Goal: Task Accomplishment & Management: Complete application form

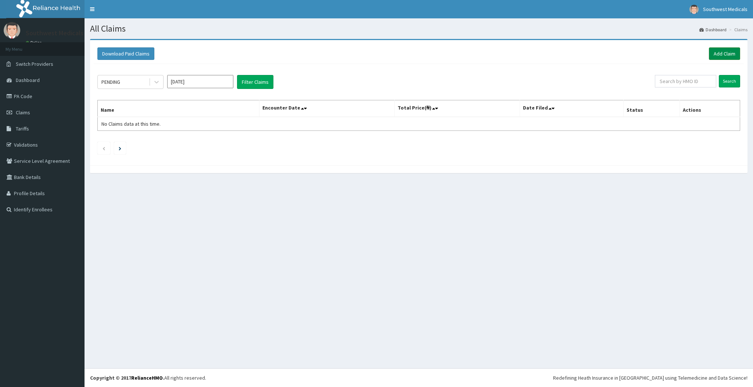
click at [727, 53] on link "Add Claim" at bounding box center [724, 53] width 31 height 12
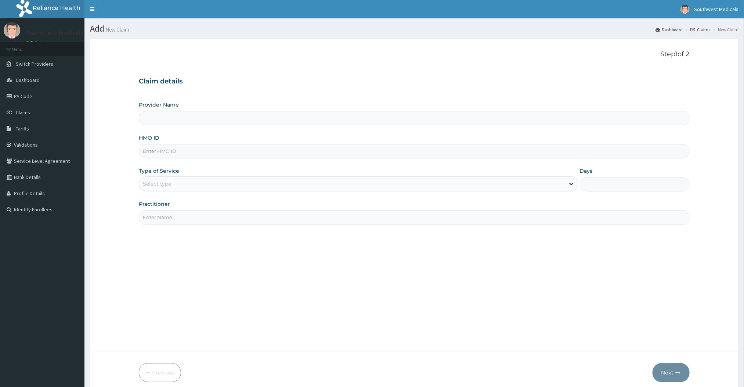
type input "Southwest Medicals"
click at [216, 152] on input "HMO ID" at bounding box center [414, 151] width 551 height 14
click at [163, 151] on input "HMO ID" at bounding box center [414, 151] width 551 height 14
type input "h"
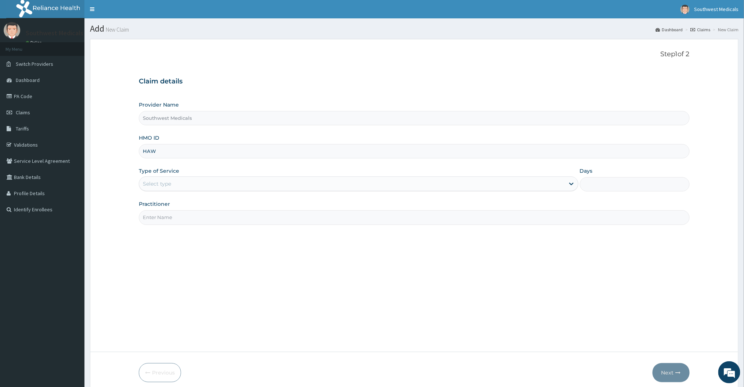
type input "HAW/10007/B"
click at [194, 182] on div "Select type" at bounding box center [351, 184] width 425 height 12
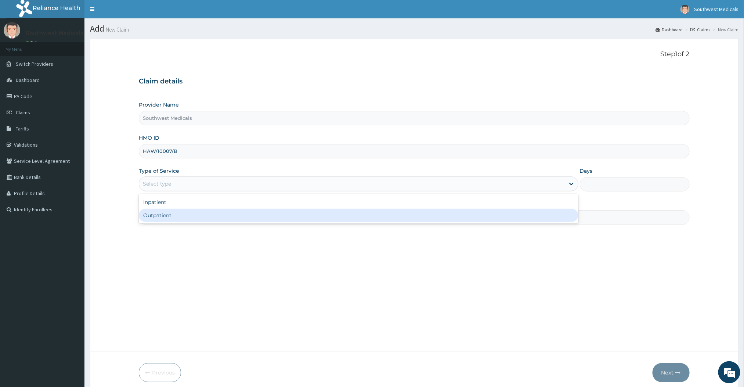
click at [191, 218] on div "Outpatient" at bounding box center [358, 215] width 439 height 13
type input "1"
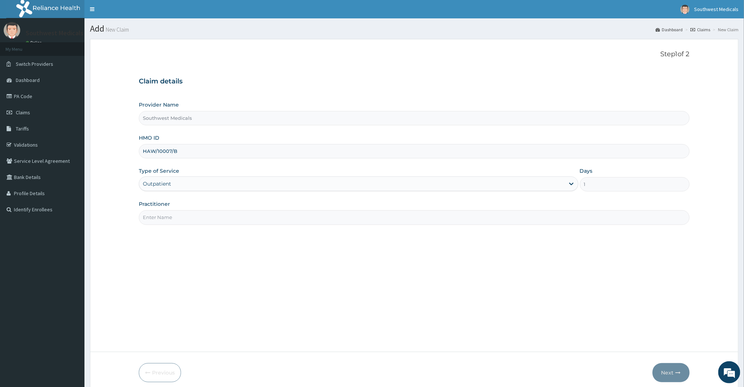
click at [192, 217] on input "Practitioner" at bounding box center [414, 217] width 551 height 14
type input "DR [PERSON_NAME]"
click at [679, 372] on icon "button" at bounding box center [678, 372] width 5 height 5
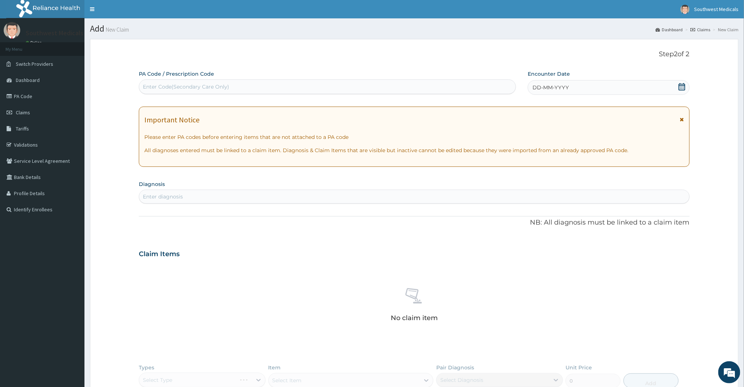
click at [682, 87] on icon at bounding box center [682, 86] width 7 height 7
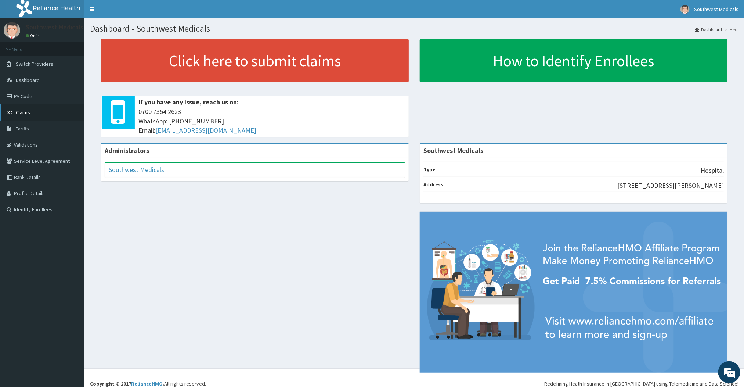
click at [33, 110] on link "Claims" at bounding box center [42, 112] width 84 height 16
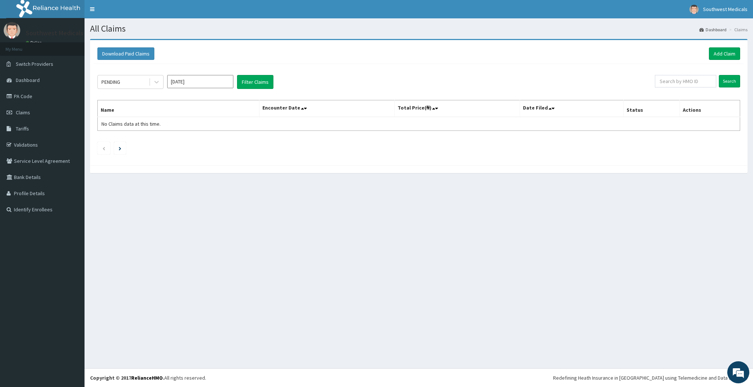
click at [473, 205] on div "All Claims Dashboard Claims Download Paid Claims Add Claim × Note you can only …" at bounding box center [418, 193] width 668 height 350
click at [728, 50] on link "Add Claim" at bounding box center [724, 53] width 31 height 12
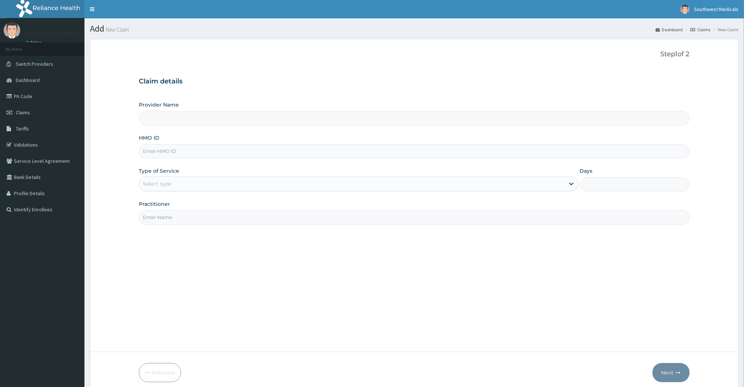
type input "Southwest Medicals"
click at [331, 154] on input "HMO ID" at bounding box center [414, 151] width 551 height 14
type input "HAW/10007/B"
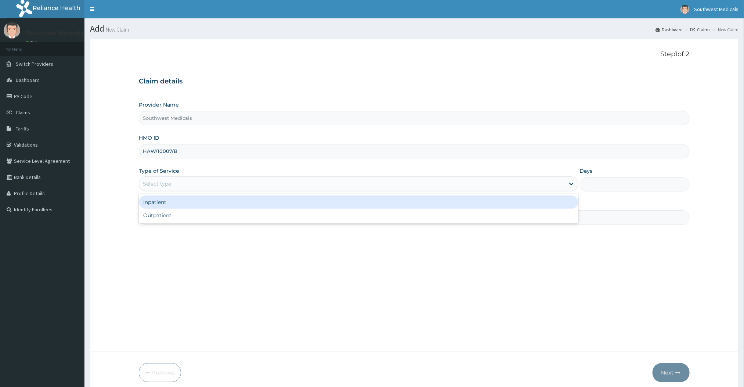
click at [263, 184] on div "Select type" at bounding box center [351, 184] width 425 height 12
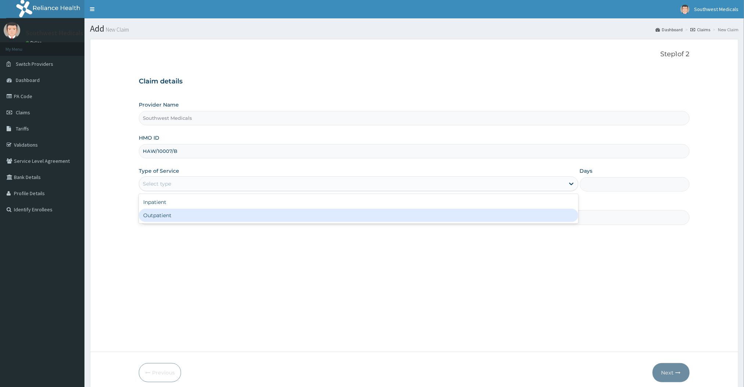
click at [242, 217] on div "Outpatient" at bounding box center [358, 215] width 439 height 13
type input "1"
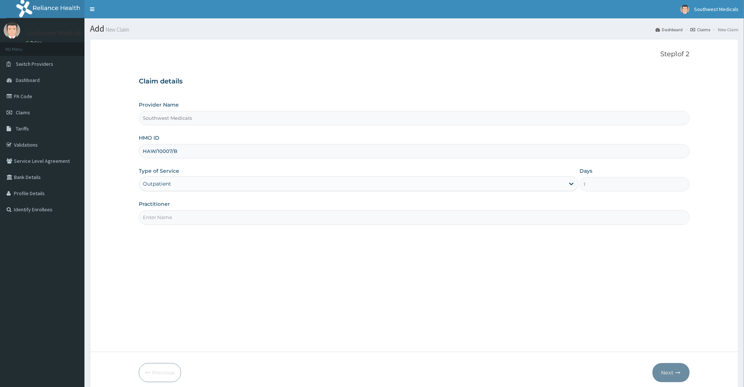
click at [241, 217] on input "Practitioner" at bounding box center [414, 217] width 551 height 14
type input "DR MERCY"
click at [685, 366] on button "Next" at bounding box center [671, 372] width 37 height 19
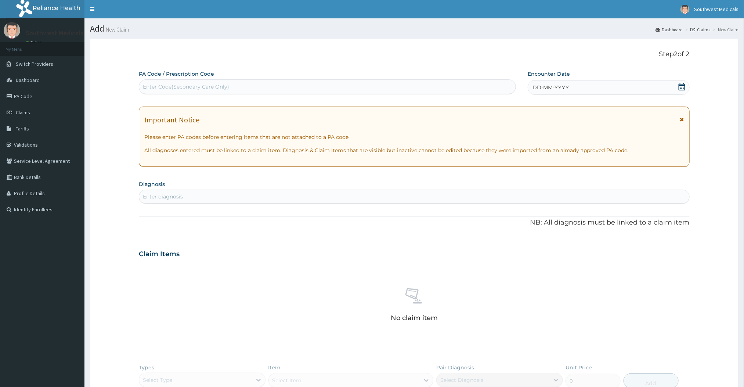
click at [684, 86] on icon at bounding box center [682, 86] width 7 height 7
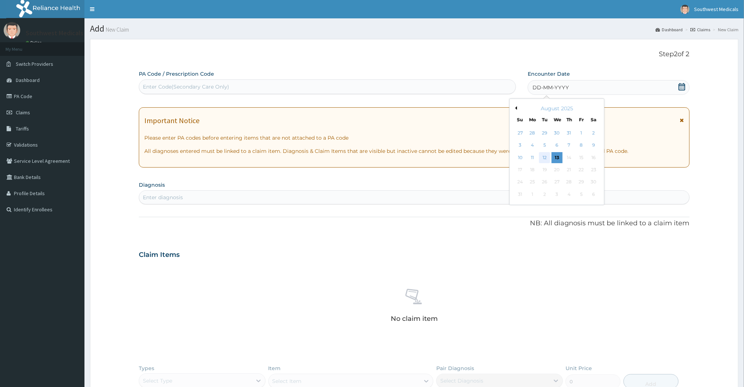
click at [548, 155] on div "12" at bounding box center [545, 157] width 11 height 11
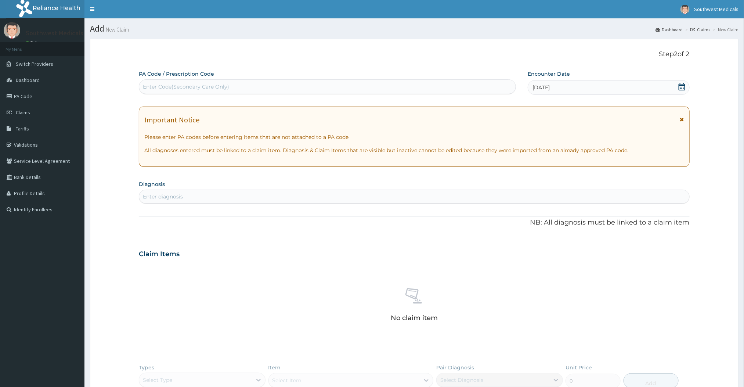
click at [419, 202] on div "Enter diagnosis" at bounding box center [414, 197] width 550 height 12
type input "MALARIA"
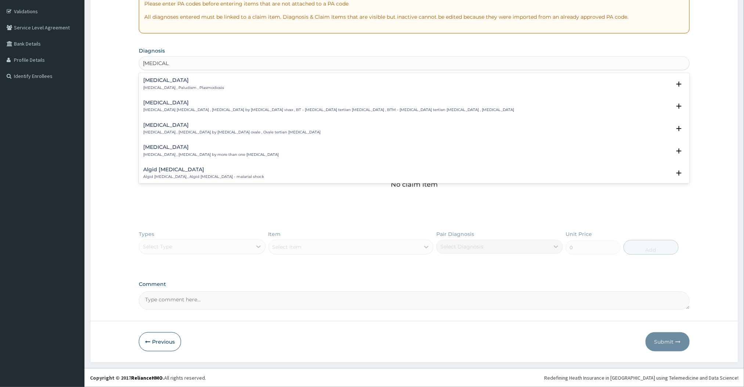
click at [155, 86] on p "Malaria , Paludism , Plasmodiosis" at bounding box center [183, 87] width 81 height 5
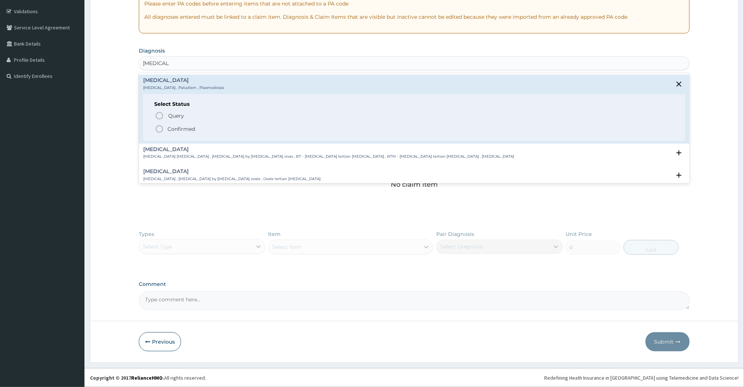
click at [158, 126] on circle "status option filled" at bounding box center [159, 129] width 7 height 7
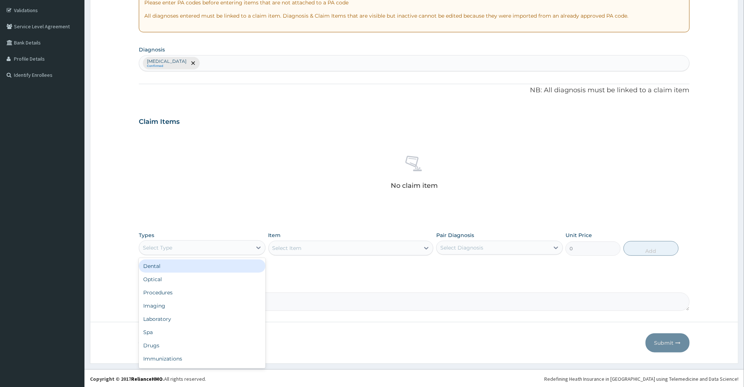
click at [236, 247] on div "Select Type" at bounding box center [195, 248] width 113 height 12
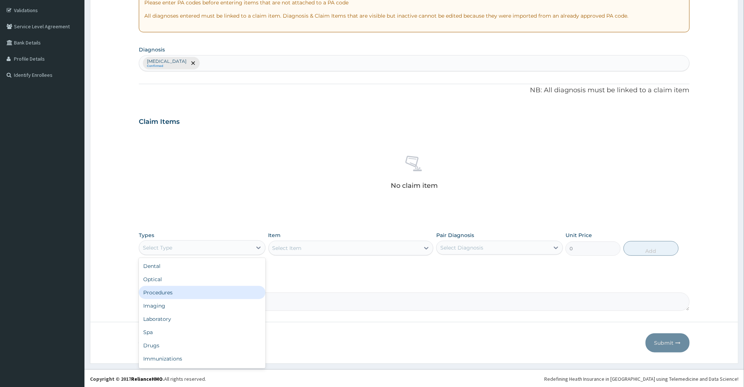
click at [213, 295] on div "Procedures" at bounding box center [202, 292] width 127 height 13
type input "`"
click at [209, 259] on div "No options" at bounding box center [202, 265] width 127 height 13
click at [209, 253] on div "`" at bounding box center [195, 248] width 113 height 12
click at [253, 253] on div at bounding box center [258, 247] width 13 height 13
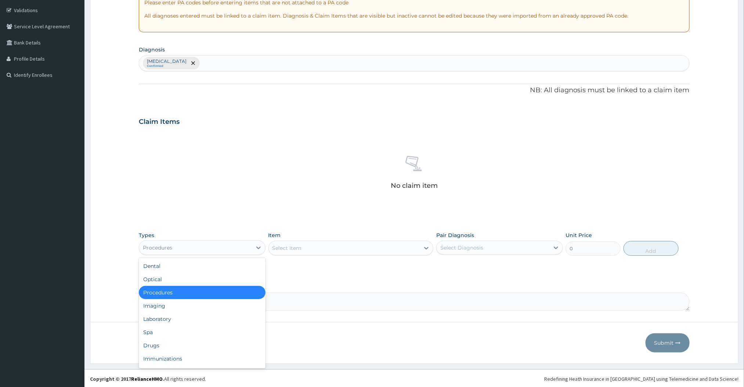
click at [240, 294] on div "Procedures" at bounding box center [202, 292] width 127 height 13
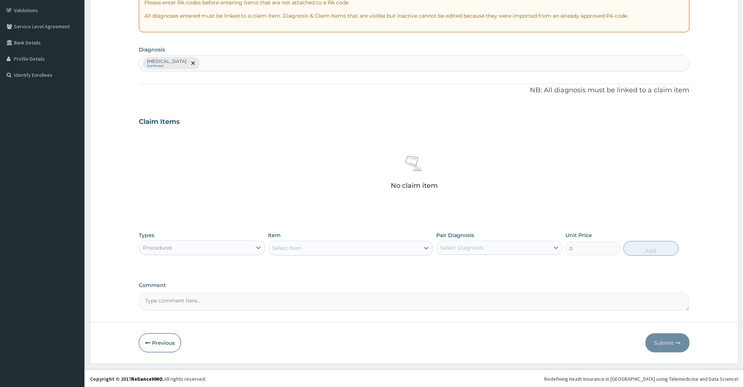
click at [316, 244] on div "Select Item" at bounding box center [344, 248] width 151 height 12
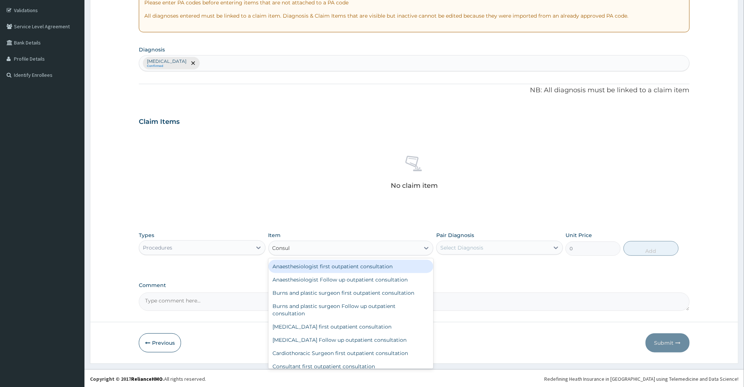
type input "Consultation"
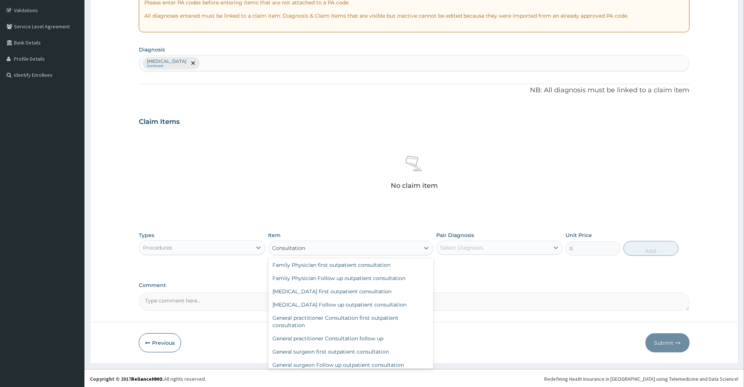
scroll to position [242, 0]
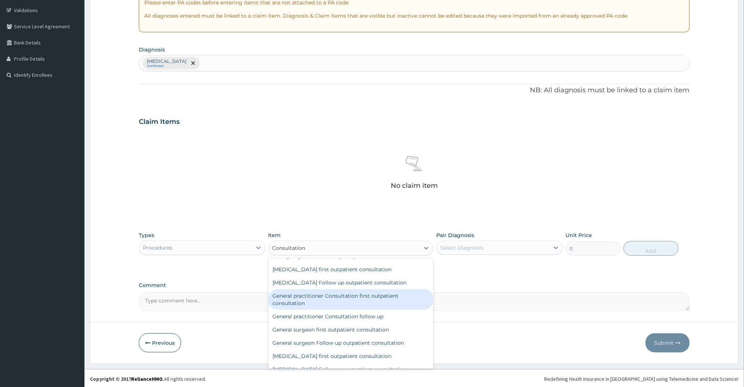
click at [395, 300] on div "General practitioner Consultation first outpatient consultation" at bounding box center [351, 299] width 165 height 21
type input "3000"
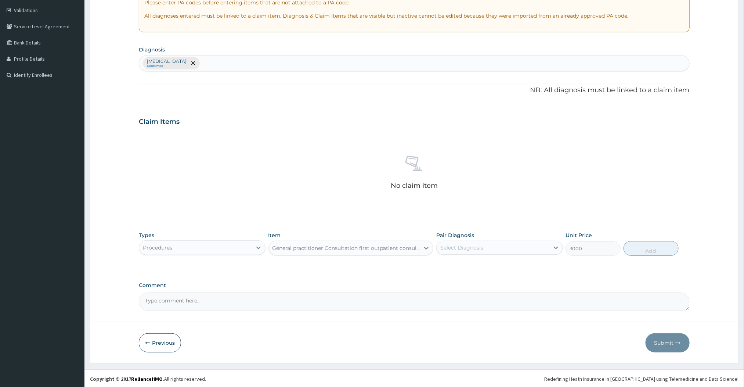
click at [467, 251] on div "Select Diagnosis" at bounding box center [461, 247] width 43 height 7
click at [467, 267] on label "Malaria" at bounding box center [472, 265] width 46 height 7
checkbox input "true"
click at [638, 253] on button "Add" at bounding box center [651, 248] width 55 height 15
type input "0"
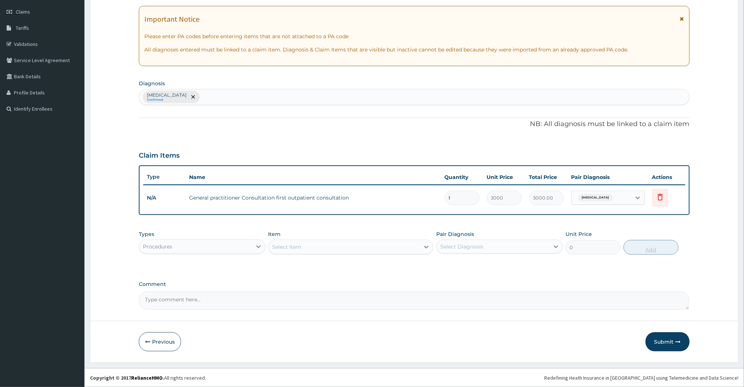
scroll to position [101, 0]
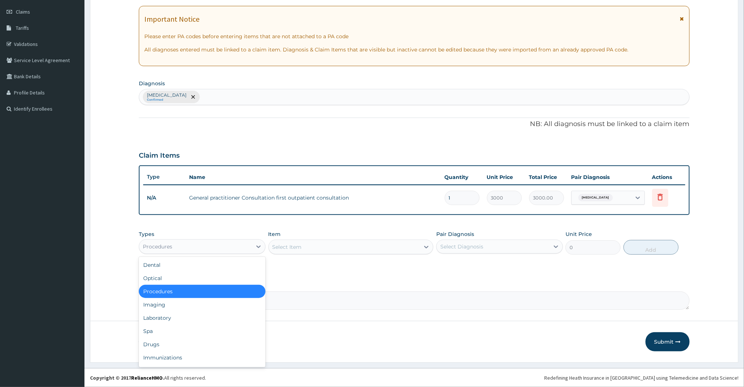
click at [215, 243] on div "Procedures" at bounding box center [195, 247] width 113 height 12
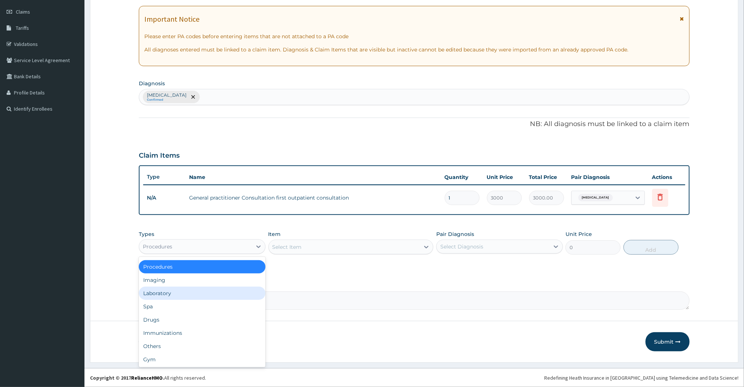
click at [231, 294] on div "Laboratory" at bounding box center [202, 293] width 127 height 13
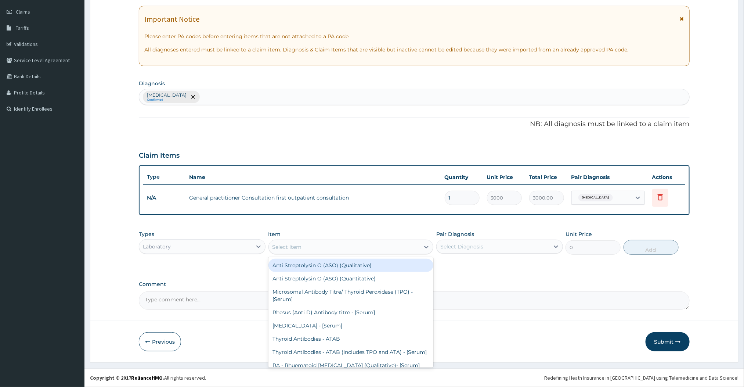
click at [400, 248] on div "Select Item" at bounding box center [344, 247] width 151 height 12
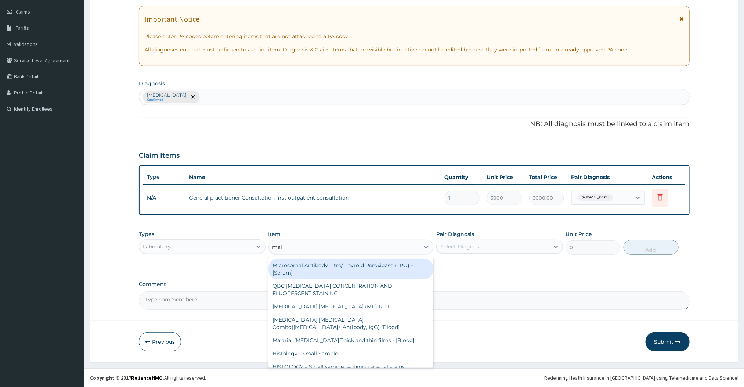
type input "malaria"
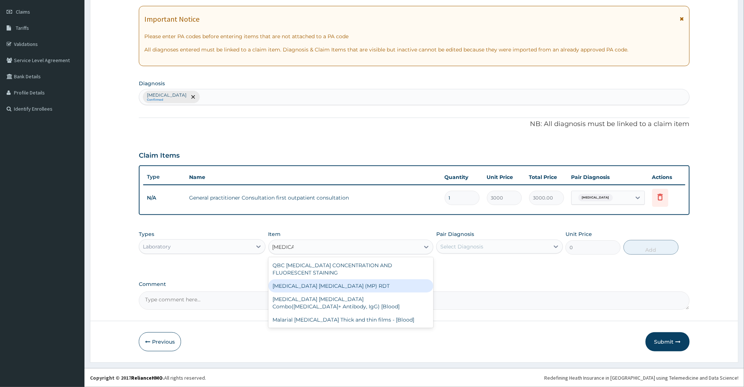
click at [288, 285] on div "MALARIA PARASITE (MP) RDT" at bounding box center [351, 285] width 165 height 13
type input "1500"
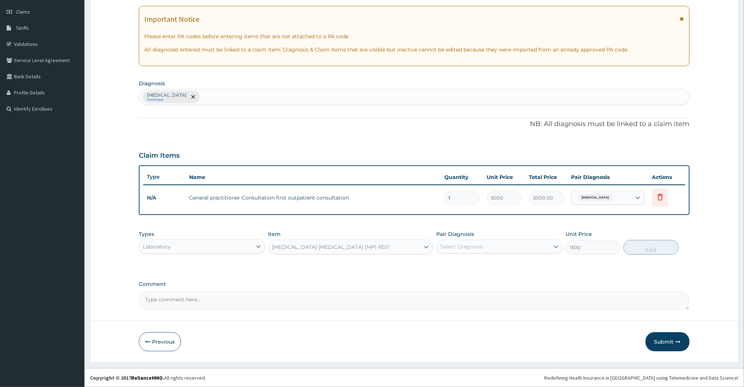
click at [481, 238] on div "Pair Diagnosis Select Diagnosis" at bounding box center [499, 242] width 127 height 24
click at [480, 246] on div "Select Diagnosis" at bounding box center [461, 246] width 43 height 7
click at [478, 262] on div "Malaria" at bounding box center [499, 265] width 127 height 15
checkbox input "true"
click at [654, 250] on button "Add" at bounding box center [651, 247] width 55 height 15
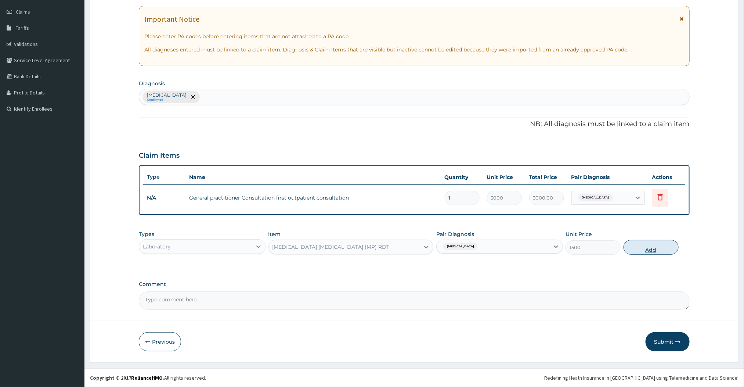
type input "0"
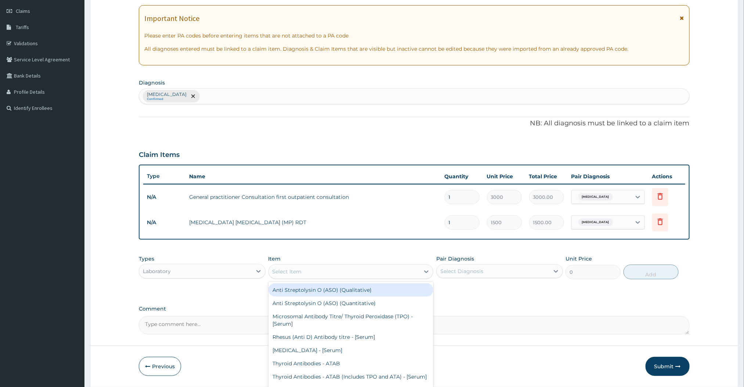
click at [371, 272] on div "Select Item" at bounding box center [344, 272] width 151 height 12
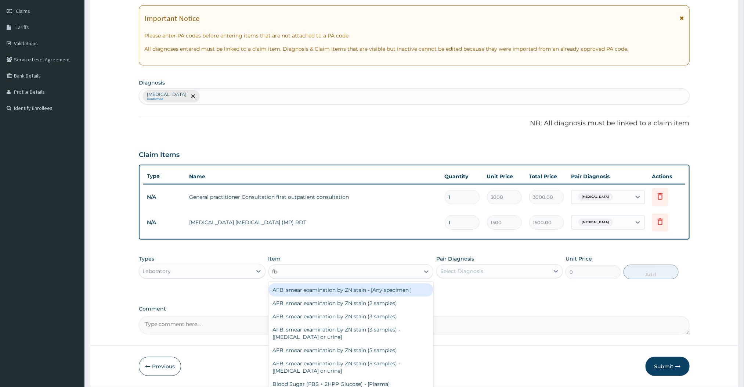
type input "fbc"
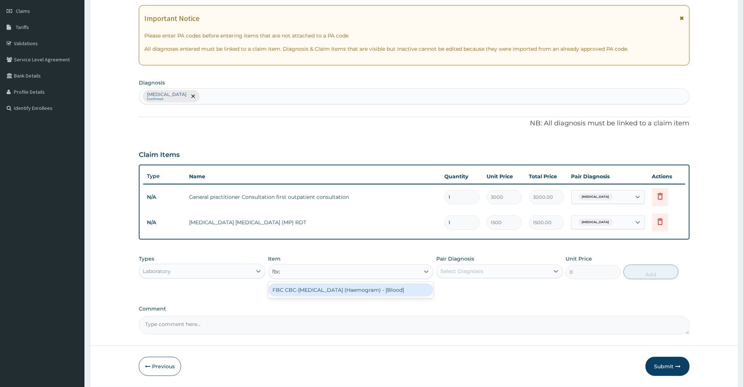
click at [367, 292] on div "FBC CBC-Complete Blood Count (Haemogram) - [Blood]" at bounding box center [351, 289] width 165 height 13
type input "3000"
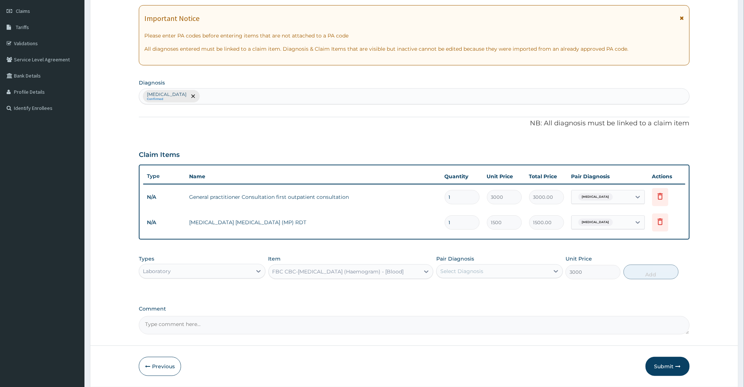
click at [544, 274] on div "Select Diagnosis" at bounding box center [493, 271] width 113 height 12
click at [539, 293] on div "Malaria" at bounding box center [499, 289] width 127 height 15
checkbox input "true"
click at [655, 274] on button "Add" at bounding box center [651, 271] width 55 height 15
type input "0"
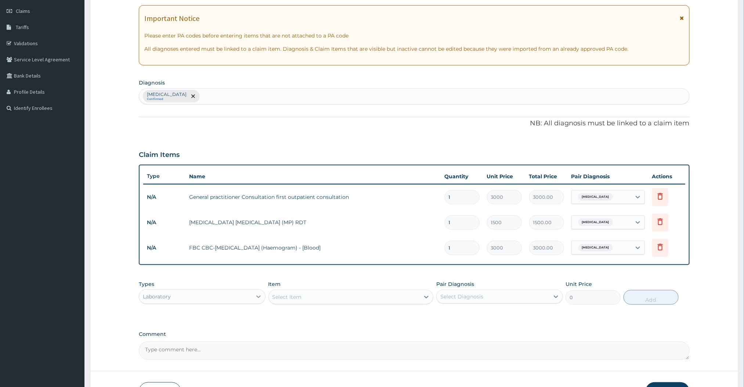
click at [255, 301] on div at bounding box center [258, 296] width 13 height 13
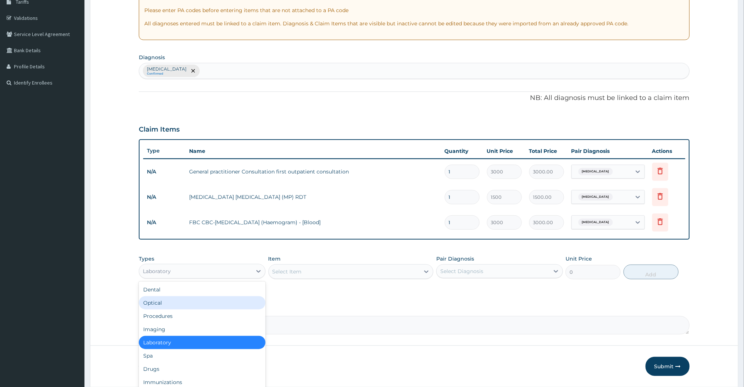
scroll to position [152, 0]
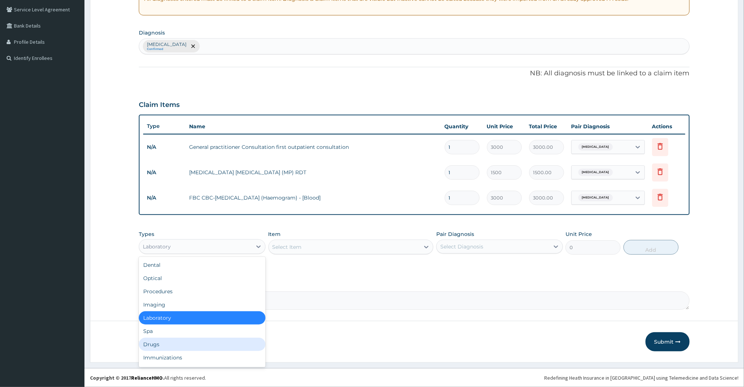
click at [206, 346] on div "Drugs" at bounding box center [202, 344] width 127 height 13
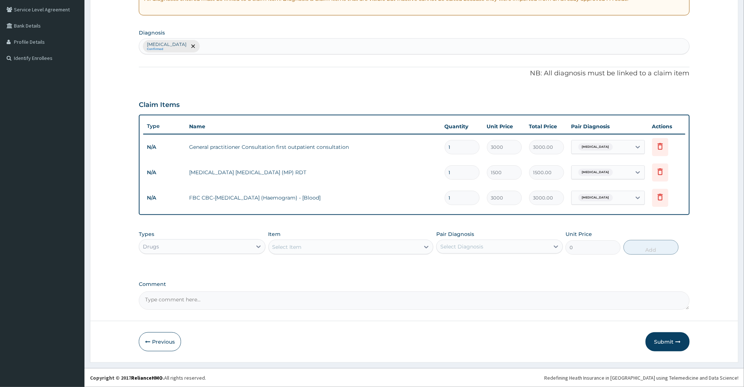
click at [402, 245] on div "Select Item" at bounding box center [344, 247] width 151 height 12
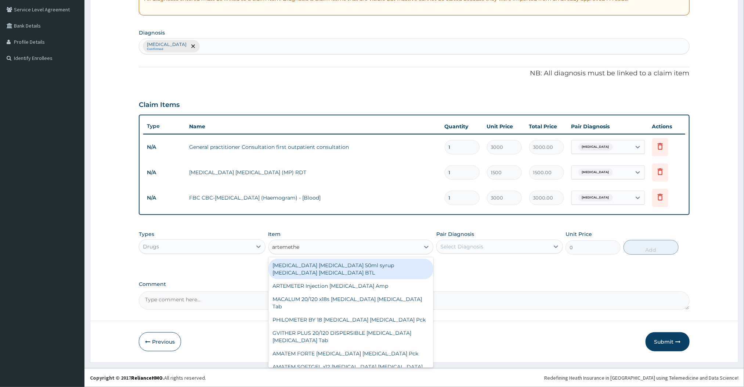
type input "artemether"
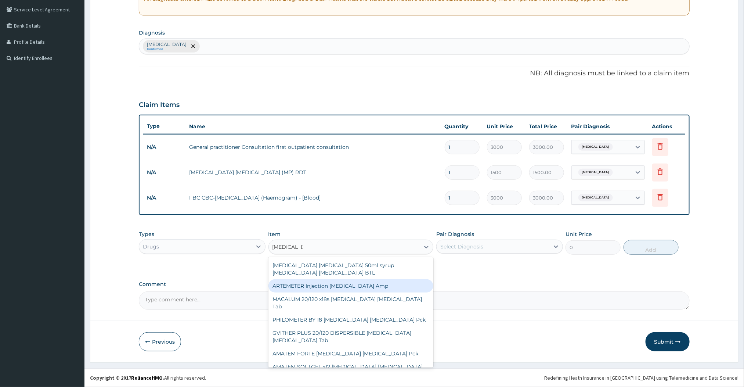
click at [365, 285] on div "ARTEMETER Injection Artemether Amp" at bounding box center [351, 285] width 165 height 13
type input "360"
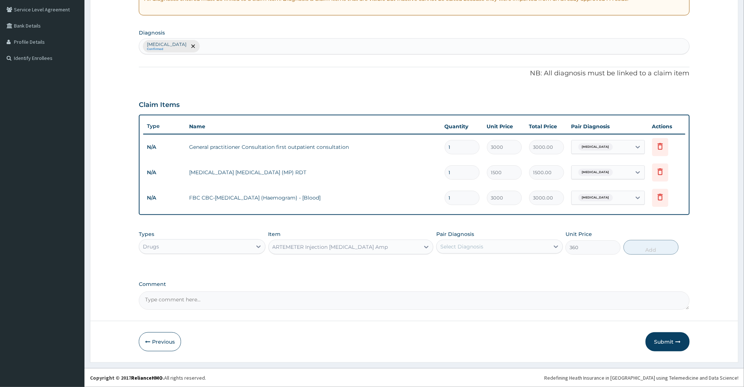
click at [523, 245] on div "Select Diagnosis" at bounding box center [493, 247] width 113 height 12
click at [518, 266] on div "Malaria" at bounding box center [499, 265] width 127 height 15
checkbox input "true"
click at [652, 252] on button "Add" at bounding box center [651, 247] width 55 height 15
type input "0"
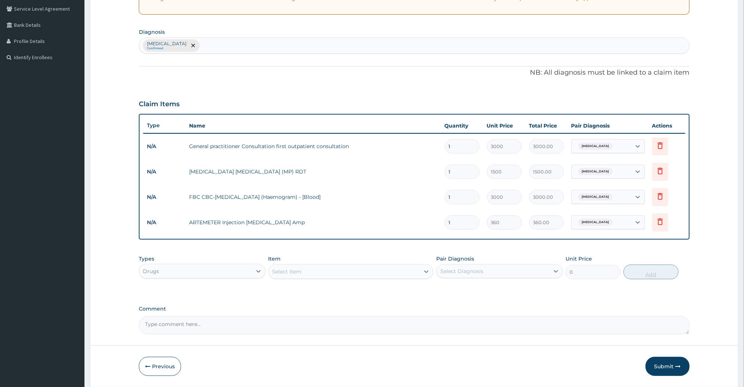
type input "0.00"
type input "6"
type input "2160.00"
type input "6"
click at [357, 273] on div "Select Item" at bounding box center [344, 272] width 151 height 12
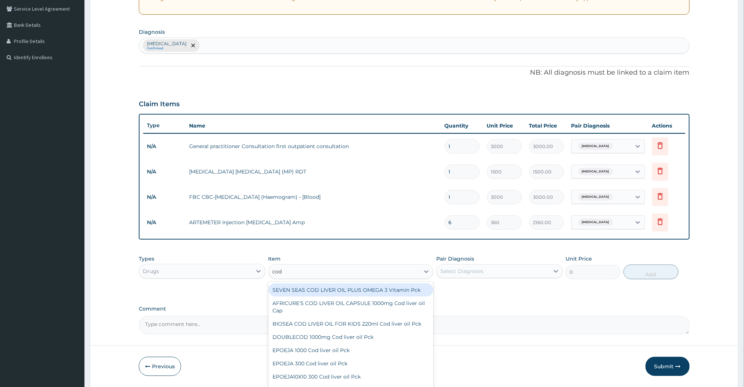
type input "coda"
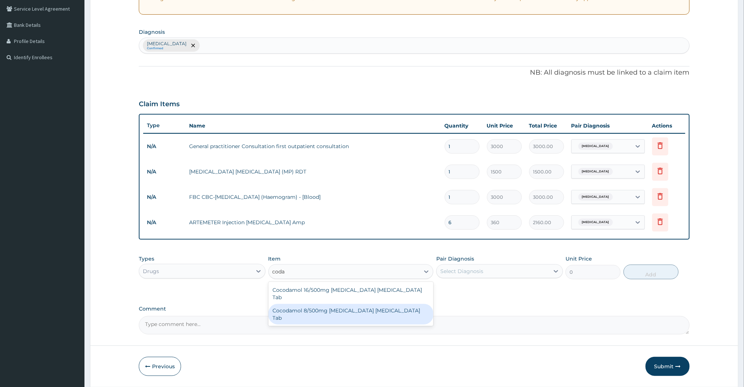
click at [349, 321] on div "Cocodamol 8/500mg Codeine phosphate Acetaminophen Tab" at bounding box center [351, 314] width 165 height 21
type input "84"
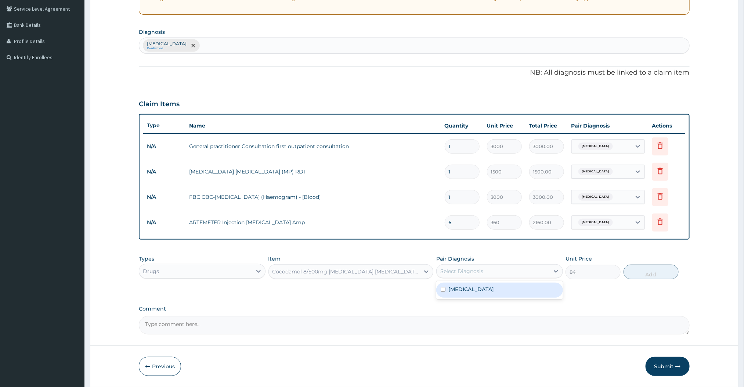
click at [478, 267] on div "Select Diagnosis" at bounding box center [461, 270] width 43 height 7
click at [471, 291] on div "Malaria" at bounding box center [499, 289] width 127 height 15
checkbox input "true"
click at [647, 278] on button "Add" at bounding box center [651, 271] width 55 height 15
type input "0"
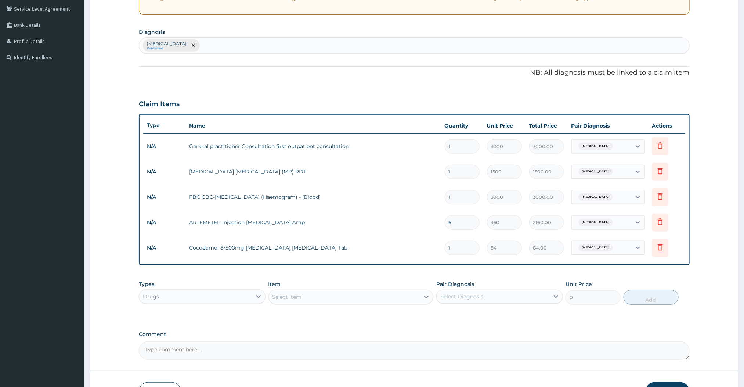
type input "0.00"
type input "3"
type input "252.00"
type input "0.00"
type input "5"
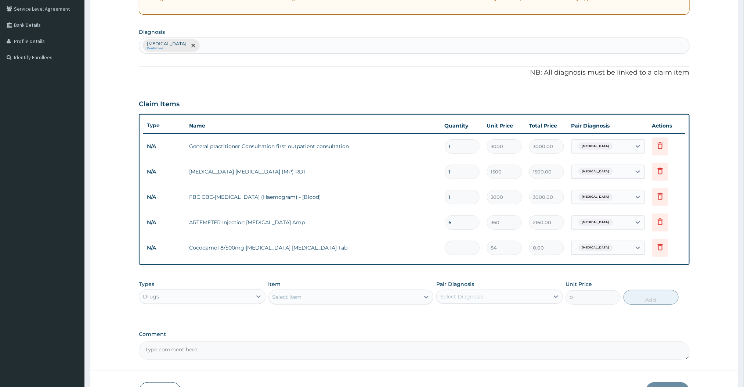
type input "420.00"
type input "5"
click at [313, 302] on div "Select Item" at bounding box center [344, 297] width 151 height 12
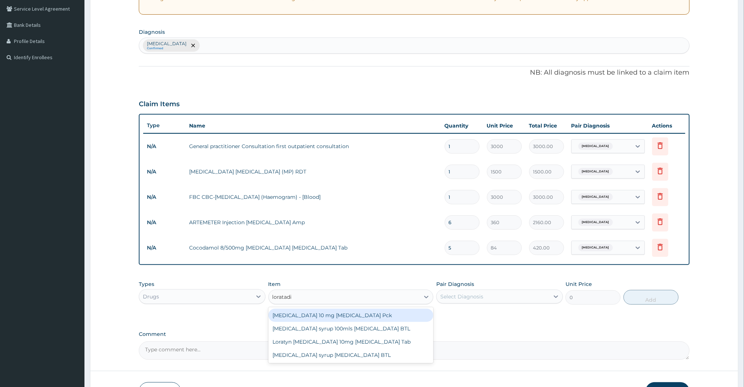
type input "loratadin"
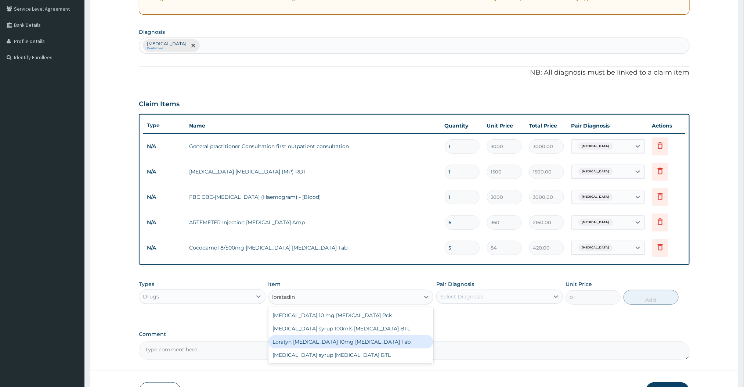
click at [321, 342] on div "Loratyn Loratadine 10mg Loratadine Tab" at bounding box center [351, 341] width 165 height 13
type input "54"
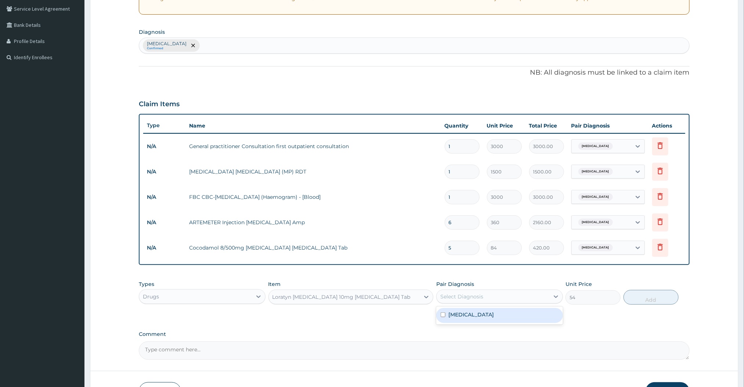
click at [495, 295] on div "Select Diagnosis" at bounding box center [493, 297] width 113 height 12
click at [486, 316] on div "Malaria" at bounding box center [499, 315] width 127 height 15
checkbox input "true"
click at [654, 296] on button "Add" at bounding box center [651, 297] width 55 height 15
type input "0"
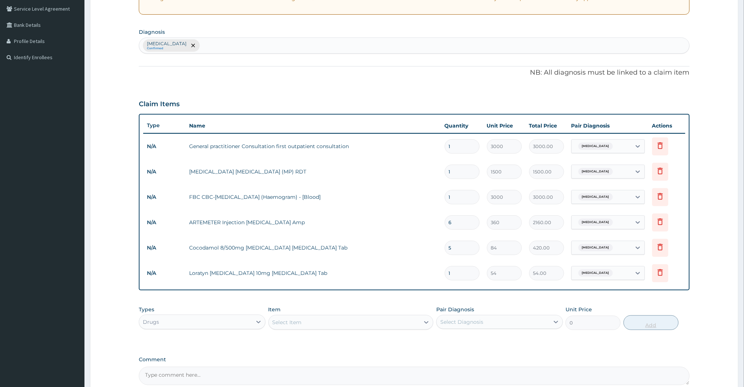
type input "0.00"
type input "5"
type input "270.00"
type input "5"
click at [298, 325] on div "Select Item" at bounding box center [287, 321] width 29 height 7
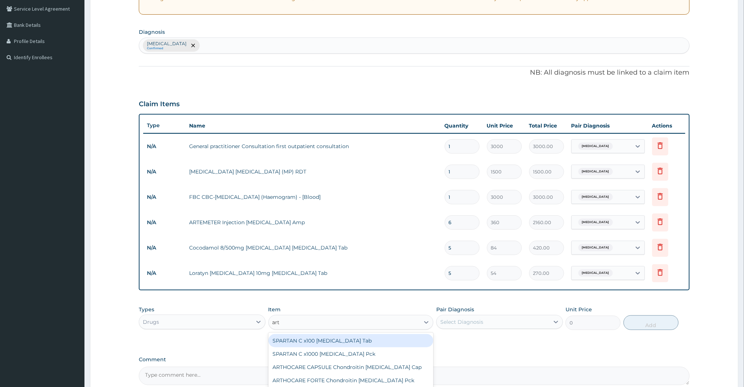
type input "arte"
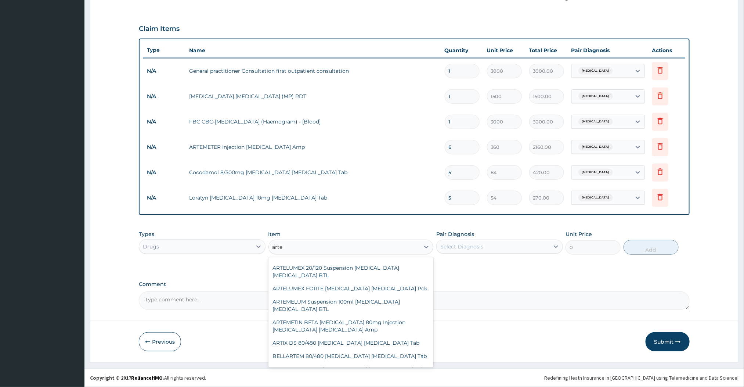
scroll to position [289, 0]
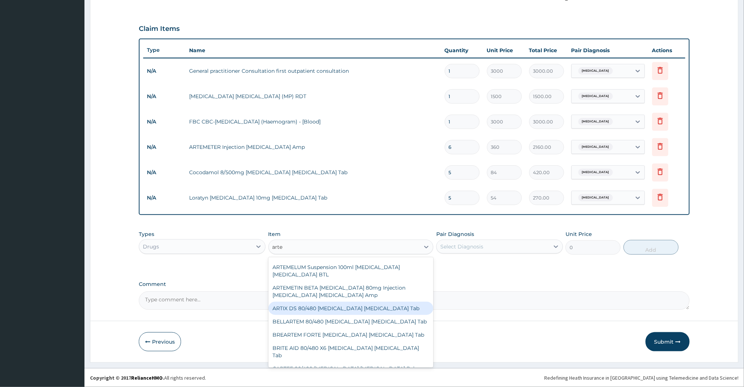
click at [376, 302] on div "ARTIX DS 80/480 [MEDICAL_DATA] [MEDICAL_DATA] Tab" at bounding box center [351, 308] width 165 height 13
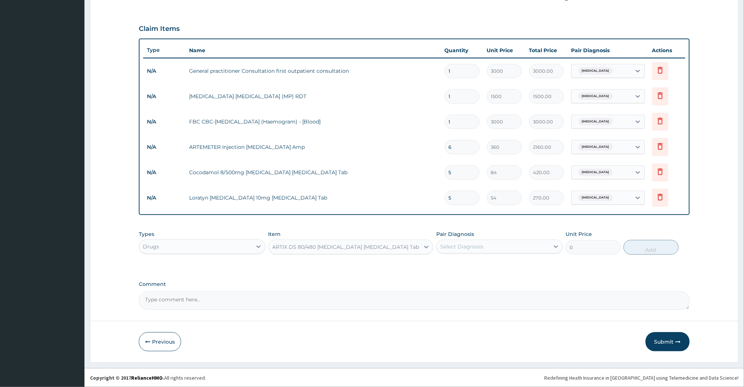
type input "420"
click at [499, 240] on div "Select Diagnosis" at bounding box center [499, 247] width 127 height 14
click at [490, 263] on div "[MEDICAL_DATA]" at bounding box center [499, 265] width 127 height 15
checkbox input "true"
click at [651, 252] on button "Add" at bounding box center [651, 247] width 55 height 15
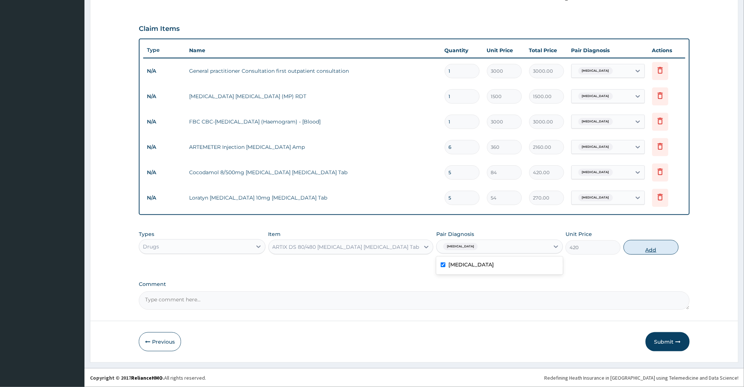
type input "0"
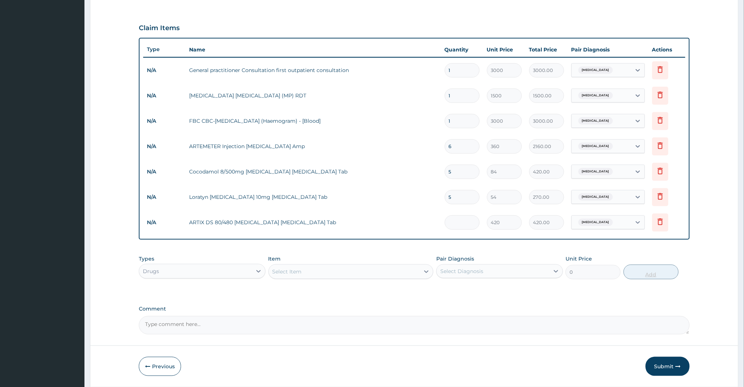
type input "0.00"
type input "6"
type input "2520.00"
type input "6"
click at [662, 365] on button "Submit" at bounding box center [668, 366] width 44 height 19
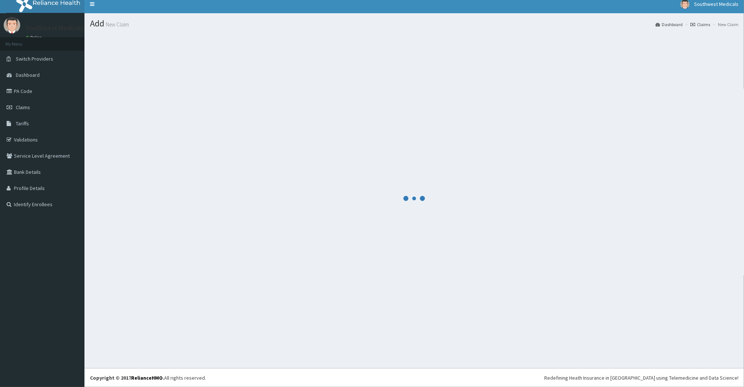
scroll to position [228, 0]
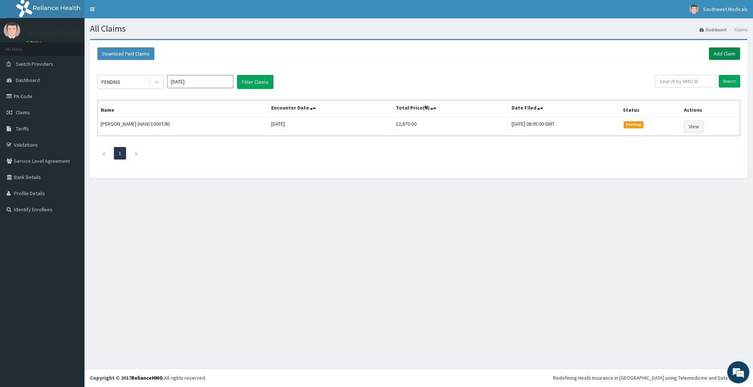
click at [722, 55] on link "Add Claim" at bounding box center [724, 53] width 31 height 12
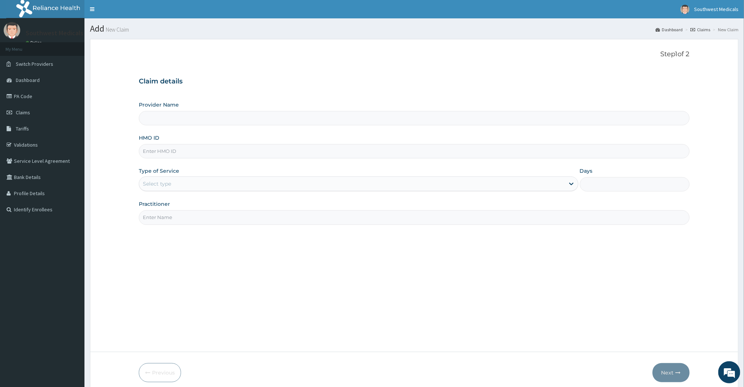
type input "Southwest Medicals"
click at [464, 154] on input "HMO ID" at bounding box center [414, 151] width 551 height 14
type input "PED/10103/A"
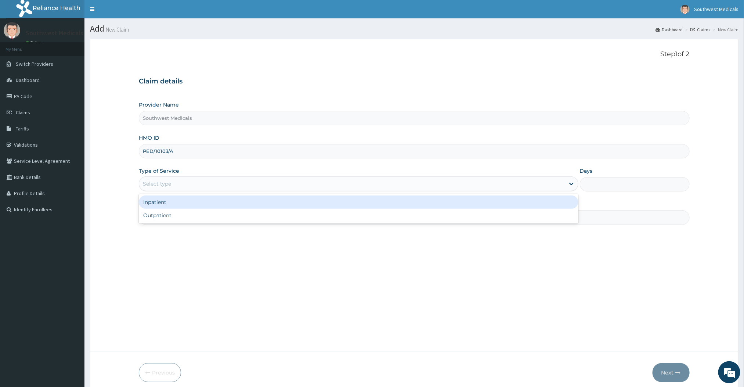
click at [398, 181] on div "Select type" at bounding box center [351, 184] width 425 height 12
click at [365, 203] on div "Inpatient" at bounding box center [358, 201] width 439 height 13
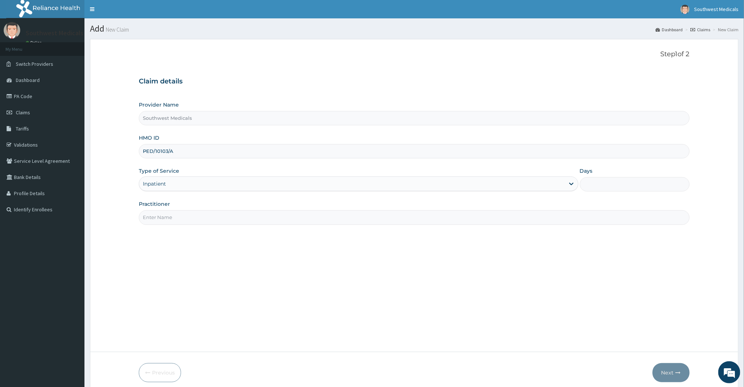
click at [612, 182] on input "Days" at bounding box center [635, 184] width 110 height 14
type input "3"
click at [455, 222] on input "Practitioner" at bounding box center [414, 217] width 551 height 14
type input "DR MERCY and DR BENJAMIN"
click at [667, 377] on button "Next" at bounding box center [671, 372] width 37 height 19
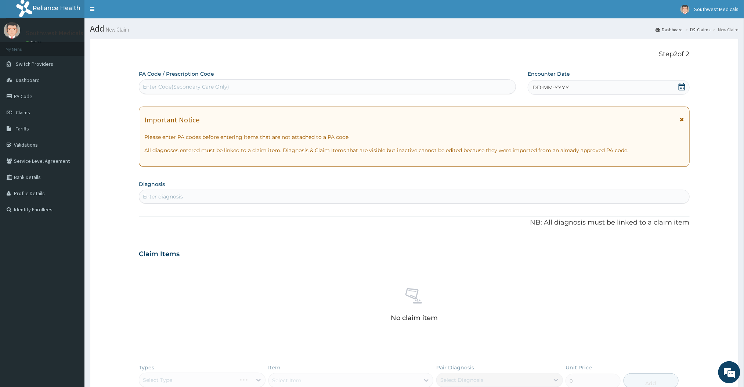
click at [684, 85] on icon at bounding box center [682, 86] width 7 height 7
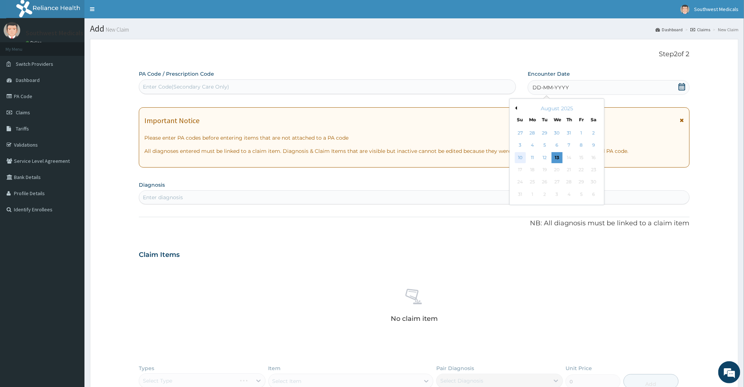
click at [519, 158] on div "10" at bounding box center [520, 157] width 11 height 11
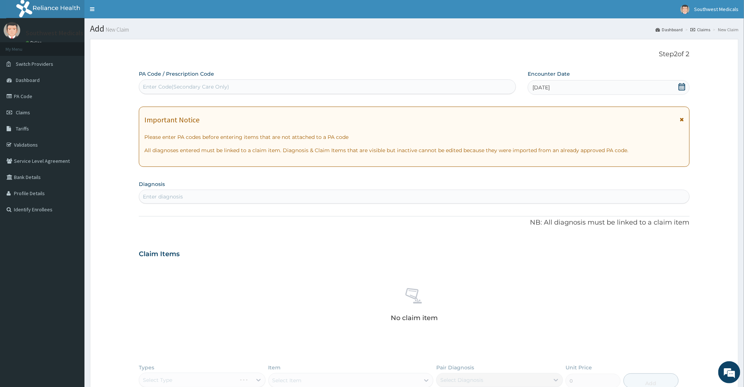
click at [371, 198] on div "Enter diagnosis" at bounding box center [414, 197] width 550 height 12
type input "Status"
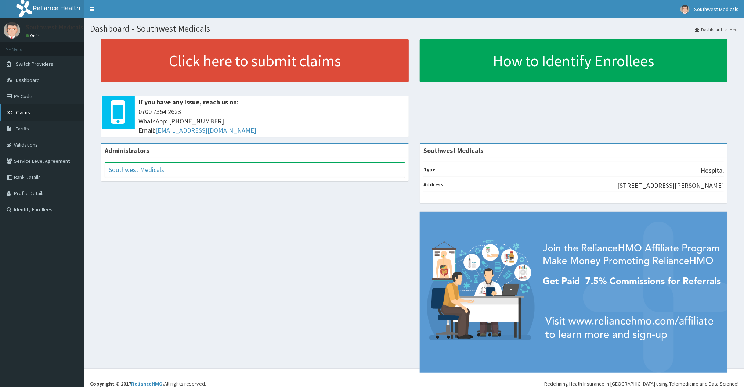
click at [43, 114] on link "Claims" at bounding box center [42, 112] width 84 height 16
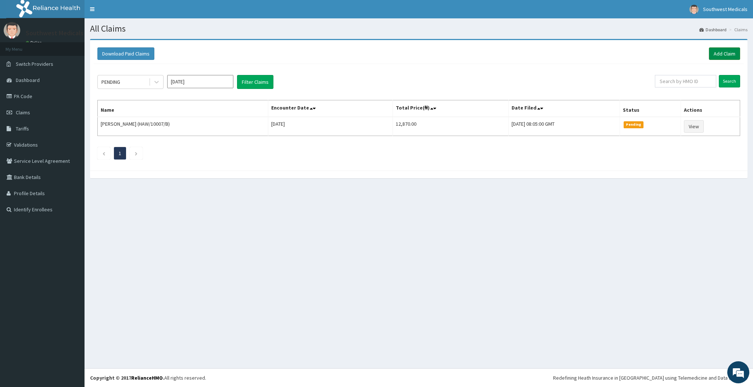
click at [725, 58] on link "Add Claim" at bounding box center [724, 53] width 31 height 12
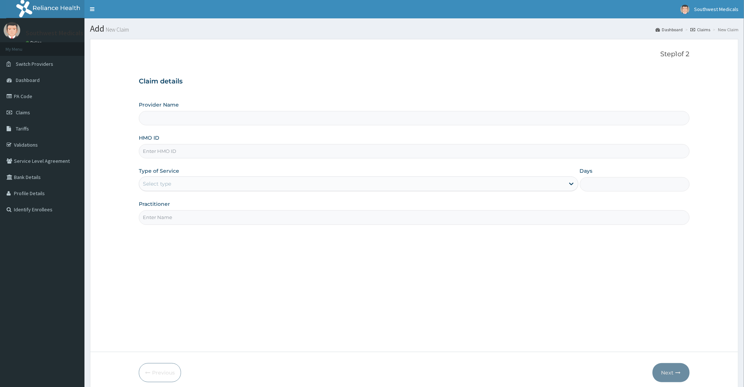
type input "Southwest Medicals"
click at [364, 154] on input "HMO ID" at bounding box center [414, 151] width 551 height 14
type input "PED/10103/A"
click at [338, 180] on div "Select type" at bounding box center [351, 184] width 425 height 12
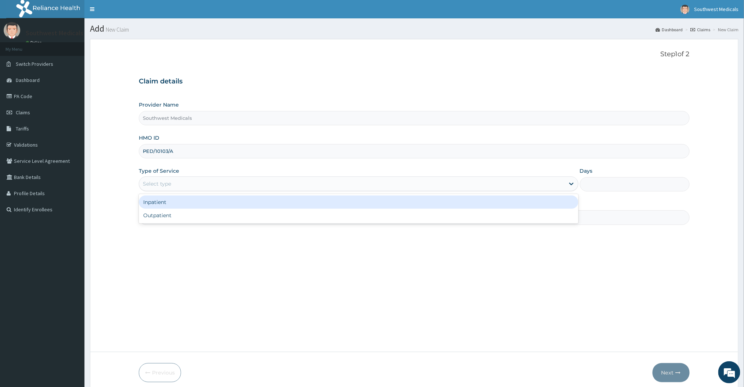
click at [316, 205] on div "Inpatient" at bounding box center [358, 201] width 439 height 13
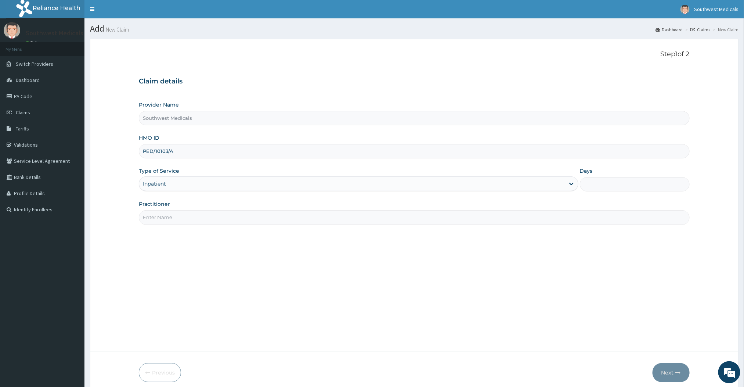
click at [606, 190] on input "Days" at bounding box center [635, 184] width 110 height 14
type input "3"
click at [526, 217] on input "Practitioner" at bounding box center [414, 217] width 551 height 14
type input "[PERSON_NAME] and DR MERCY"
click at [680, 374] on icon "button" at bounding box center [678, 372] width 5 height 5
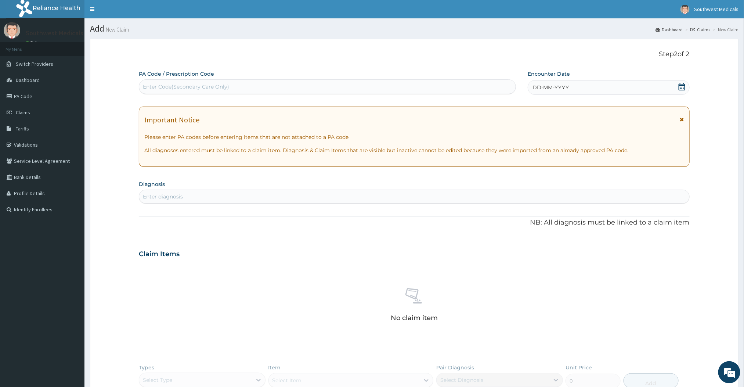
click at [683, 93] on div "DD-MM-YYYY" at bounding box center [609, 87] width 162 height 15
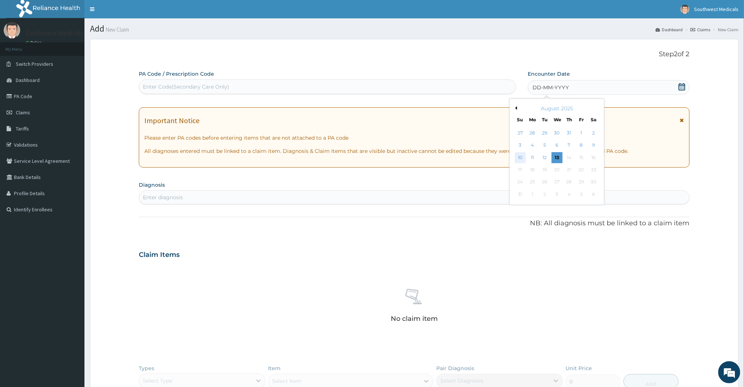
click at [519, 158] on div "10" at bounding box center [520, 157] width 11 height 11
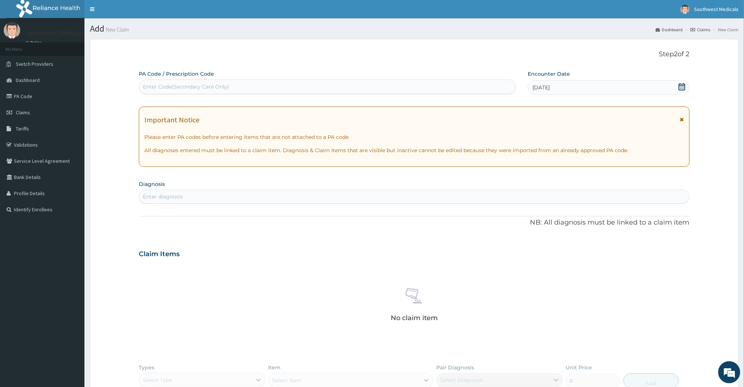
click at [368, 197] on div "Enter diagnosis" at bounding box center [414, 197] width 550 height 12
type input "[MEDICAL_DATA]"
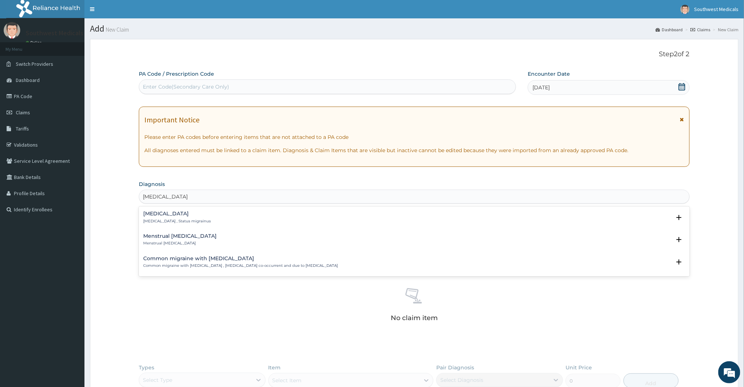
click at [204, 215] on h4 "[MEDICAL_DATA]" at bounding box center [177, 214] width 68 height 6
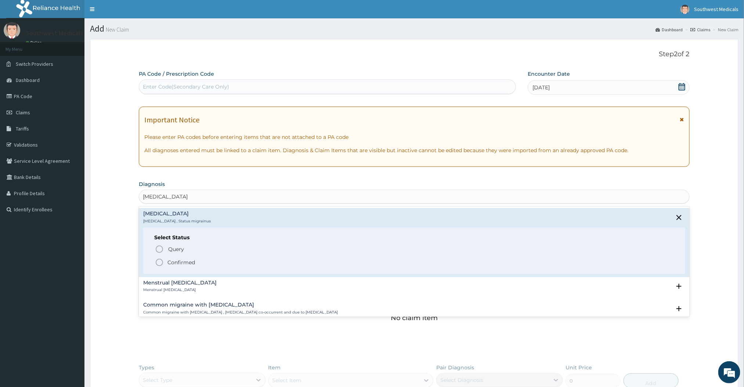
click at [160, 266] on circle "status option filled" at bounding box center [159, 262] width 7 height 7
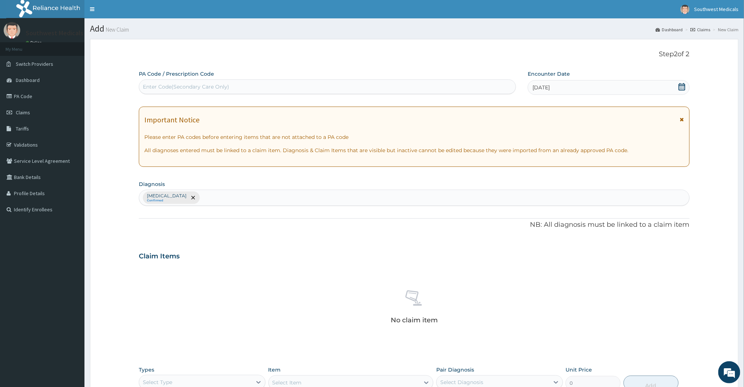
scroll to position [137, 0]
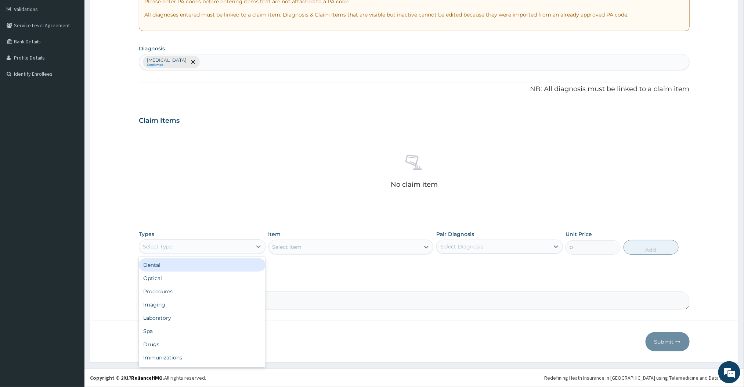
click at [219, 248] on div "Select Type" at bounding box center [195, 247] width 113 height 12
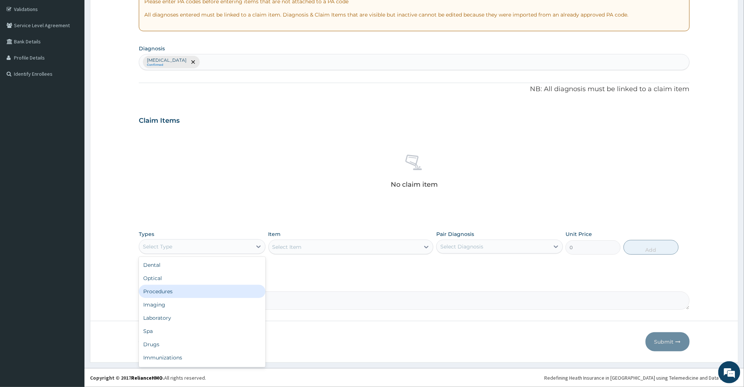
click at [208, 292] on div "Procedures" at bounding box center [202, 291] width 127 height 13
click at [385, 250] on div "Select Item" at bounding box center [344, 247] width 151 height 12
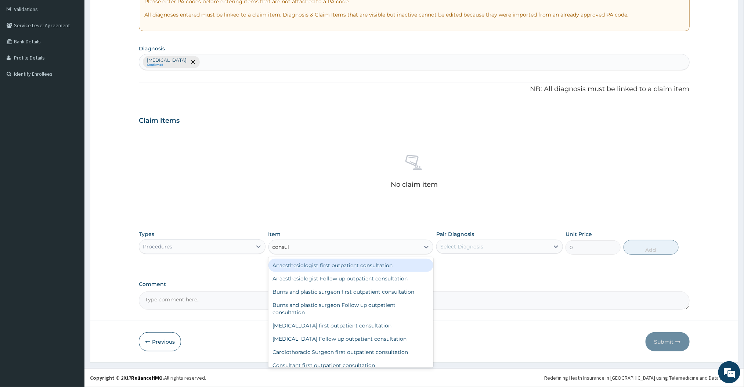
type input "consultation"
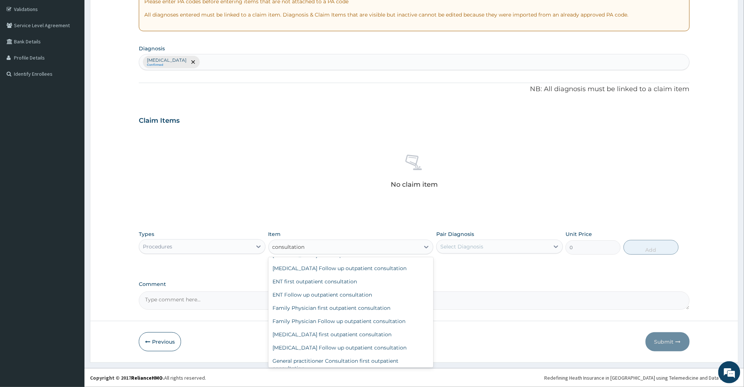
scroll to position [198, 0]
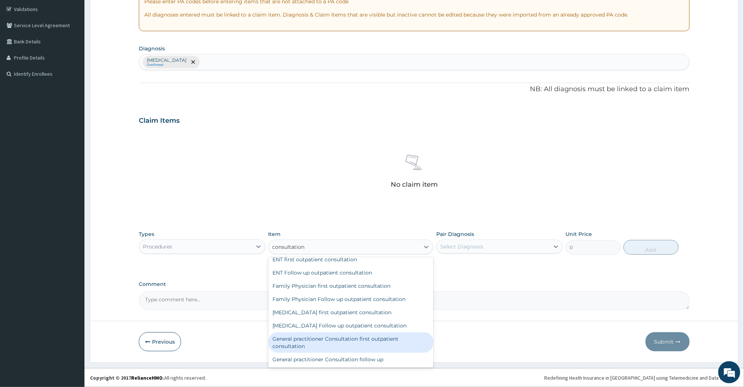
click at [366, 334] on div "General practitioner Consultation first outpatient consultation" at bounding box center [351, 342] width 165 height 21
type input "3000"
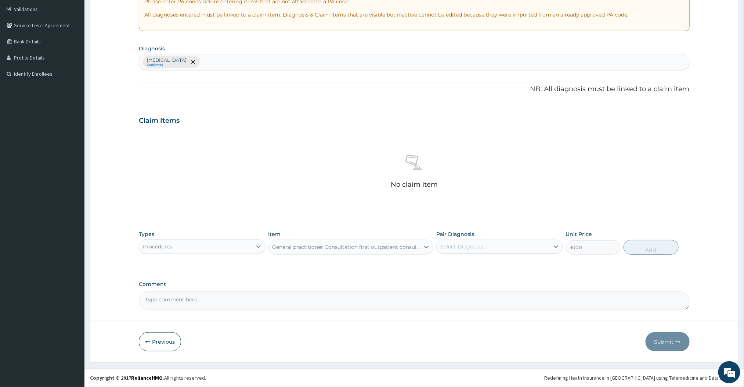
click at [507, 253] on div "Pair Diagnosis Select Diagnosis" at bounding box center [499, 242] width 127 height 24
click at [507, 247] on div "Select Diagnosis" at bounding box center [493, 247] width 113 height 12
click at [505, 262] on div "[MEDICAL_DATA]" at bounding box center [499, 265] width 127 height 15
checkbox input "true"
click at [652, 247] on button "Add" at bounding box center [651, 247] width 55 height 15
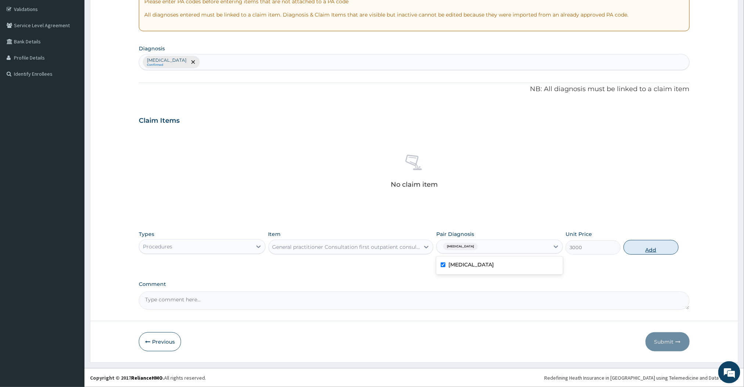
type input "0"
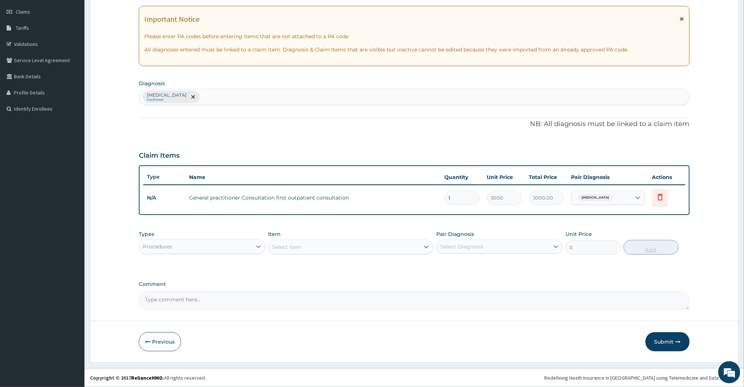
scroll to position [101, 0]
click at [238, 248] on div "Procedures" at bounding box center [195, 247] width 113 height 12
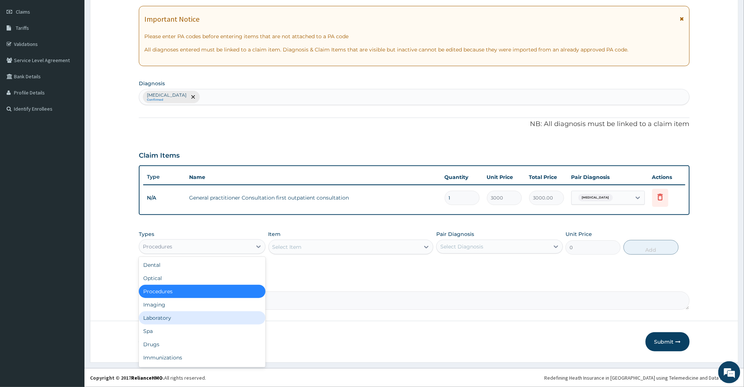
click at [202, 313] on div "Laboratory" at bounding box center [202, 317] width 127 height 13
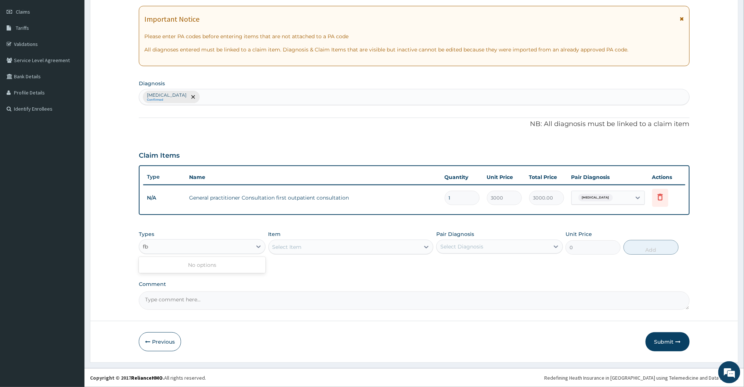
type input "f"
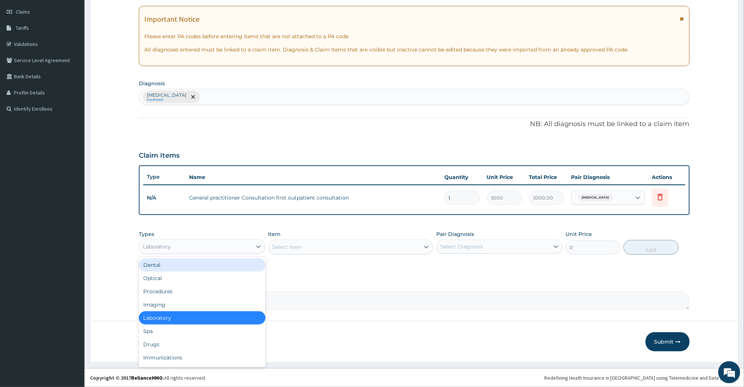
click at [360, 248] on div "Select Item" at bounding box center [344, 247] width 151 height 12
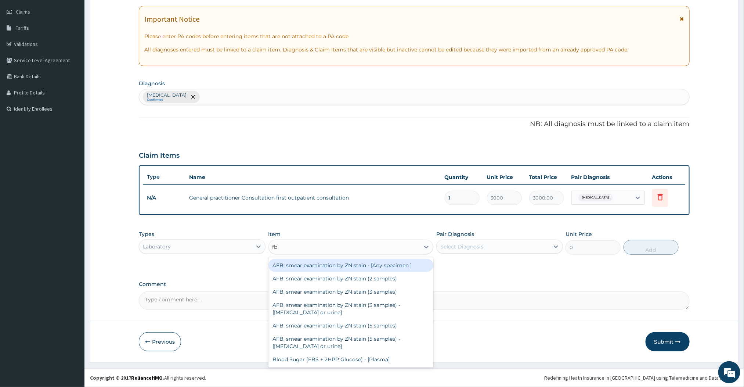
type input "fbc"
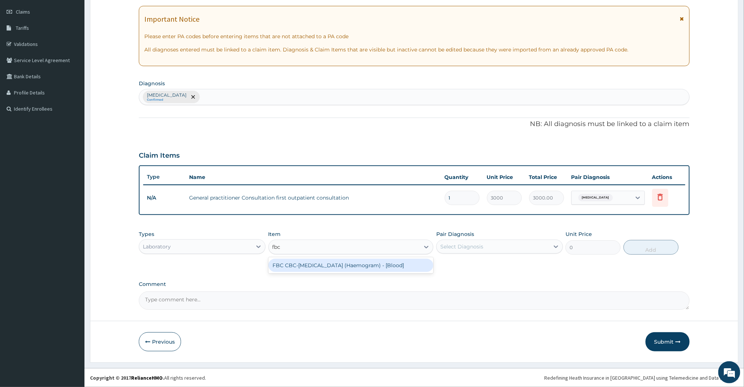
click at [363, 260] on div "FBC CBC-Complete Blood Count (Haemogram) - [Blood]" at bounding box center [351, 265] width 165 height 13
type input "3000"
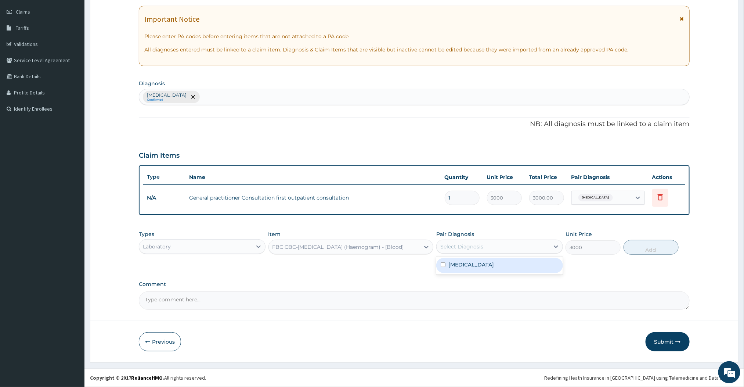
click at [495, 250] on div "Select Diagnosis" at bounding box center [493, 247] width 113 height 12
click at [494, 271] on div "Status migrainosus" at bounding box center [499, 265] width 127 height 15
checkbox input "true"
click at [666, 245] on button "Add" at bounding box center [651, 247] width 55 height 15
type input "0"
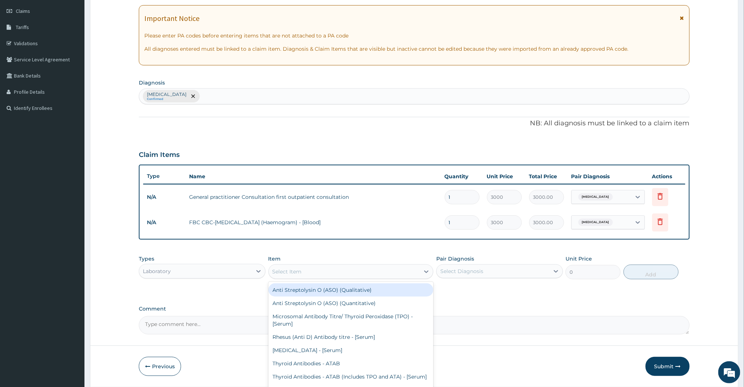
click at [412, 268] on div "Select Item" at bounding box center [344, 272] width 151 height 12
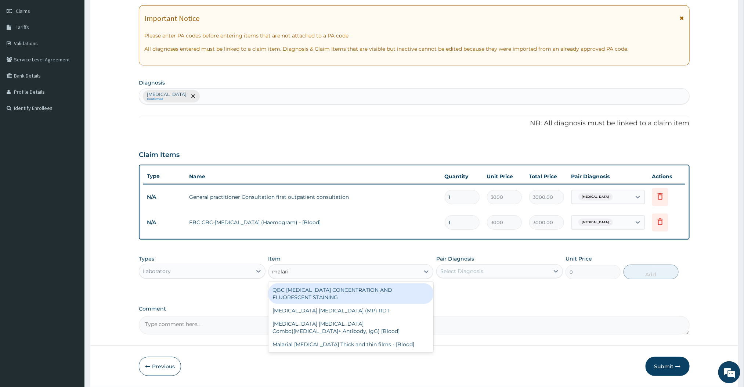
type input "malaria"
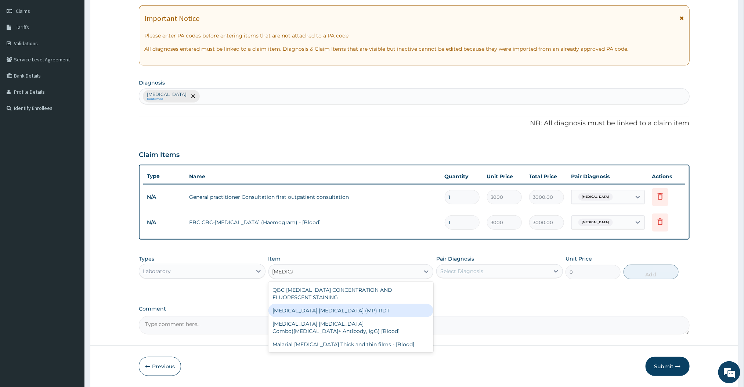
click at [353, 309] on div "MALARIA PARASITE (MP) RDT" at bounding box center [351, 310] width 165 height 13
type input "1500"
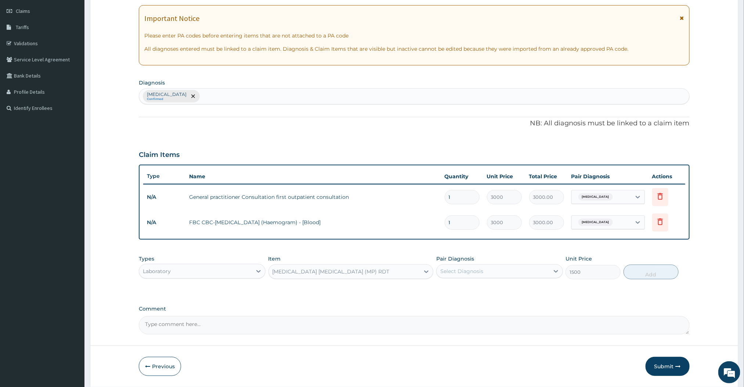
click at [523, 278] on div "Select Diagnosis" at bounding box center [499, 271] width 127 height 14
click at [521, 294] on div "Status migrainosus" at bounding box center [499, 289] width 127 height 15
checkbox input "true"
click at [649, 277] on button "Add" at bounding box center [651, 271] width 55 height 15
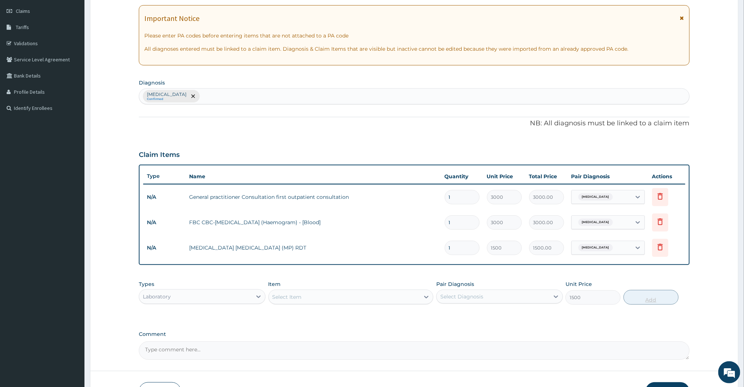
type input "0"
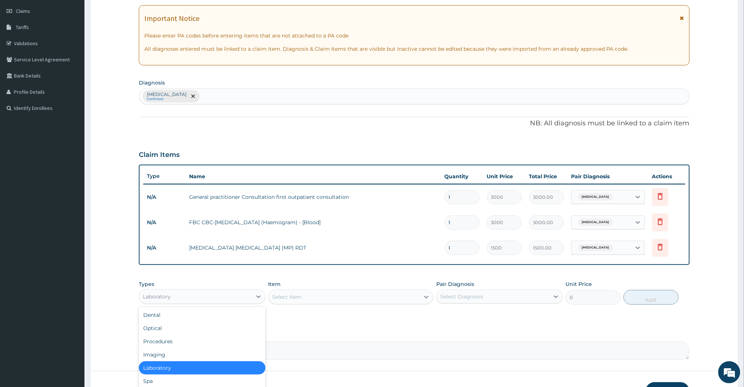
click at [230, 299] on div "Laboratory" at bounding box center [195, 297] width 113 height 12
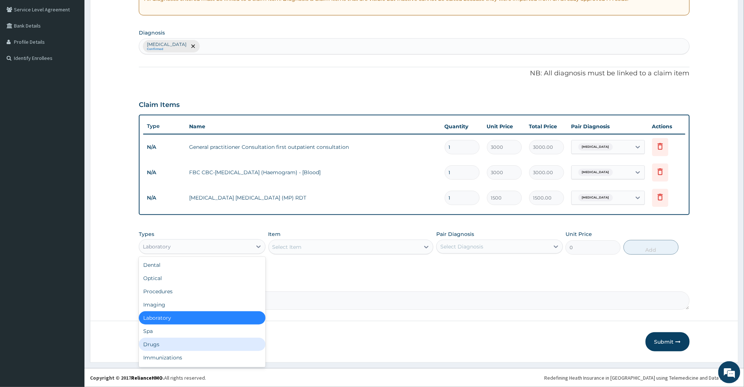
click at [193, 345] on div "Drugs" at bounding box center [202, 344] width 127 height 13
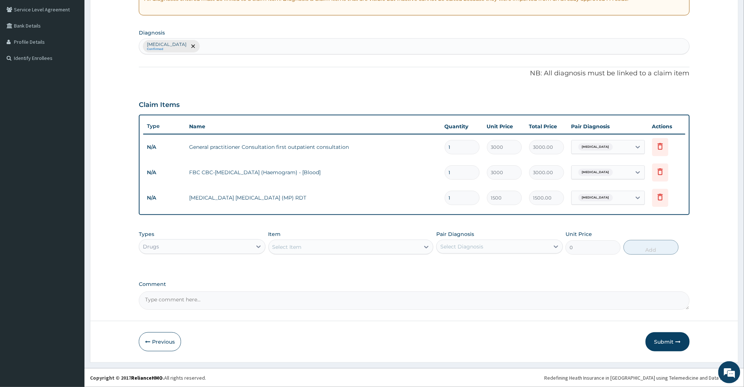
click at [372, 249] on div "Select Item" at bounding box center [344, 247] width 151 height 12
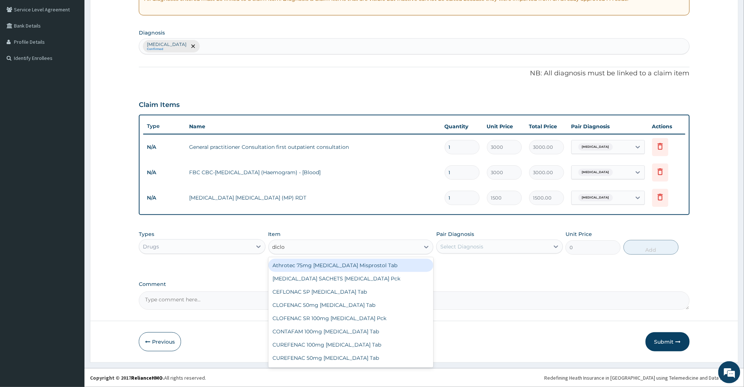
type input "DICLOFENAC"
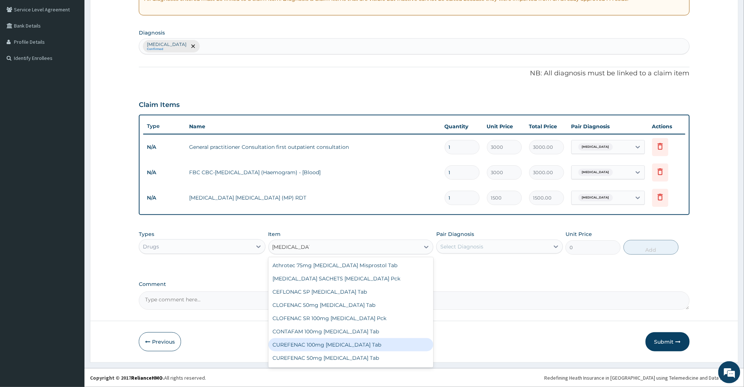
scroll to position [96, 0]
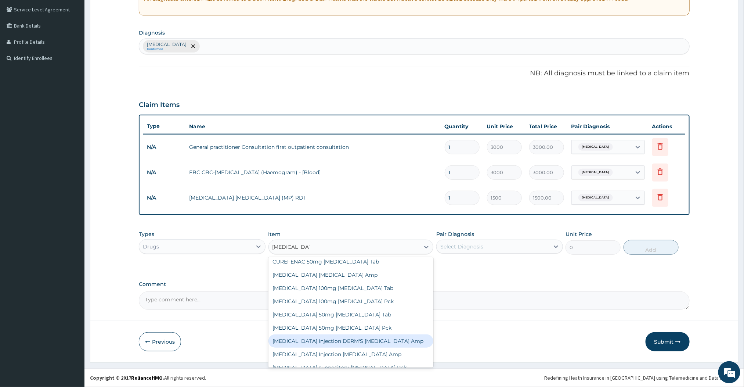
click at [395, 337] on div "DICLOFENAC Injection DERM'S Diclofenac Amp" at bounding box center [351, 340] width 165 height 13
type input "240"
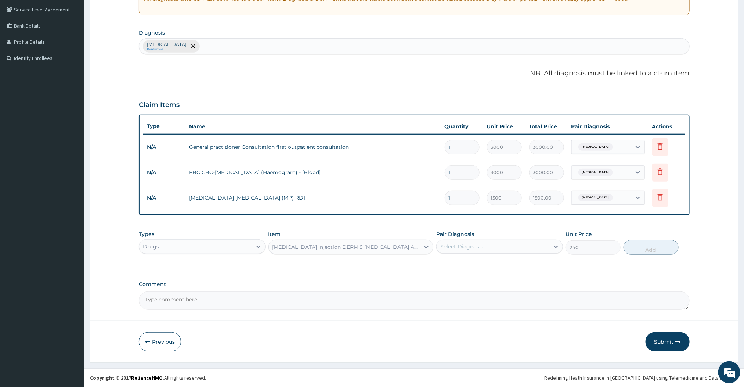
click at [484, 247] on div "Select Diagnosis" at bounding box center [493, 247] width 113 height 12
click at [484, 263] on label "Status migrainosus" at bounding box center [472, 264] width 46 height 7
checkbox input "true"
click at [662, 250] on button "Add" at bounding box center [651, 247] width 55 height 15
type input "0"
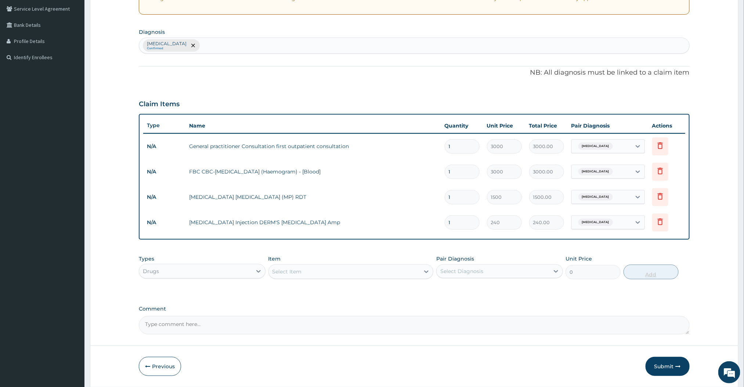
type input "0.00"
type input "3"
type input "720.00"
type input "3"
click at [377, 272] on div "Select Item" at bounding box center [344, 272] width 151 height 12
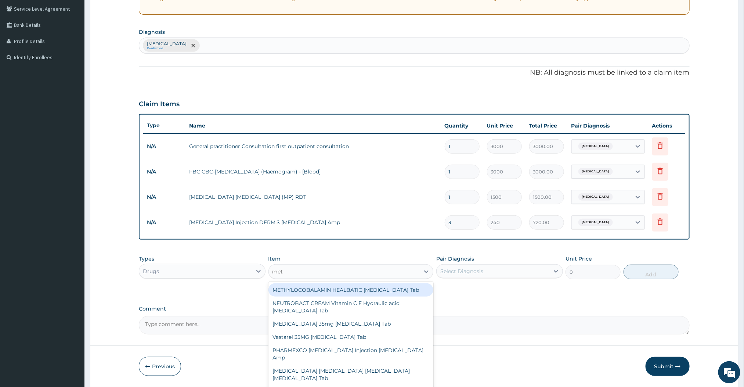
type input "meto"
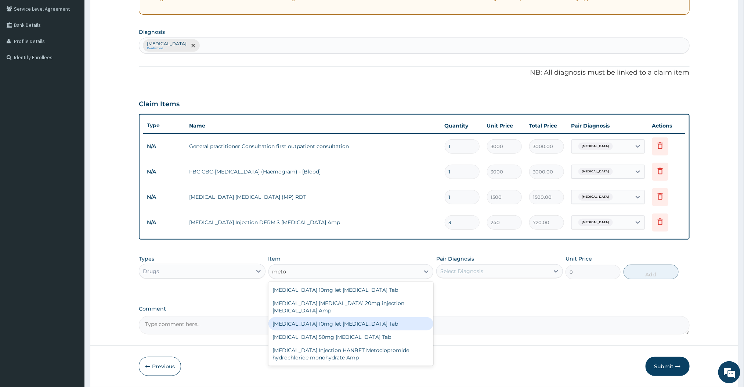
click at [357, 324] on div "Metoclopramide 10mg let Metoclopramide Tab" at bounding box center [351, 323] width 165 height 13
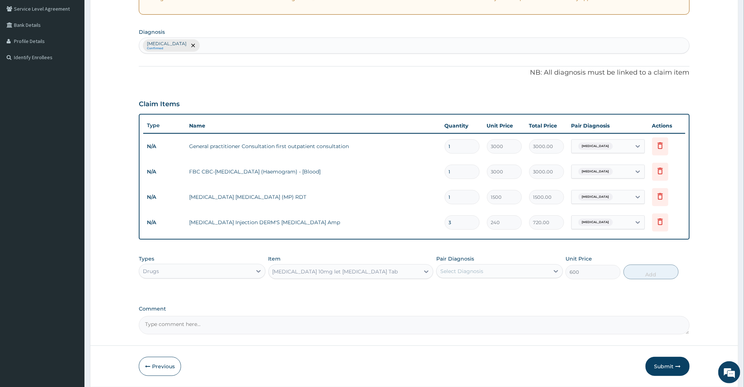
click at [479, 273] on div "Select Diagnosis" at bounding box center [461, 270] width 43 height 7
click at [414, 274] on div "Metoclopramide 10mg let Metoclopramide Tab" at bounding box center [344, 272] width 151 height 12
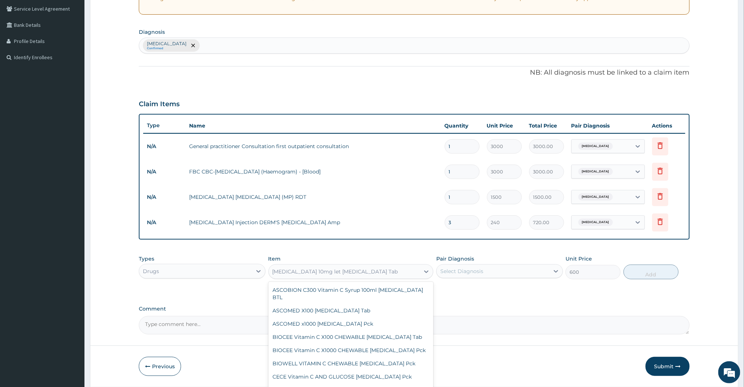
scroll to position [13176, 0]
type input "4680"
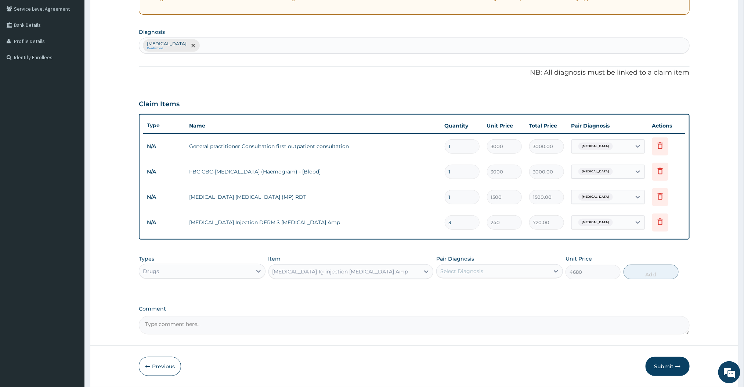
click at [413, 272] on div "Meropenem 1g injection Meropenem Amp" at bounding box center [344, 272] width 151 height 12
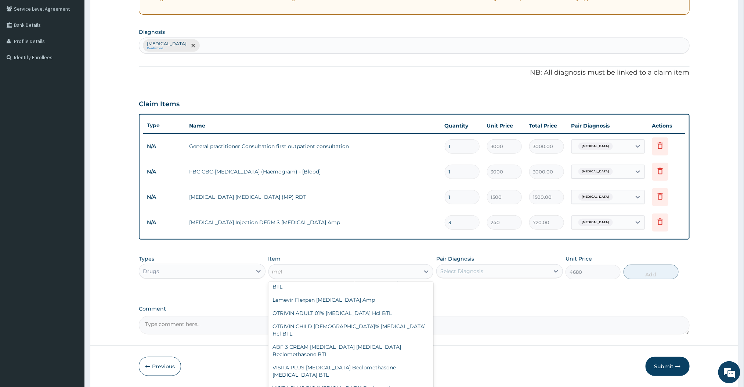
scroll to position [2360, 0]
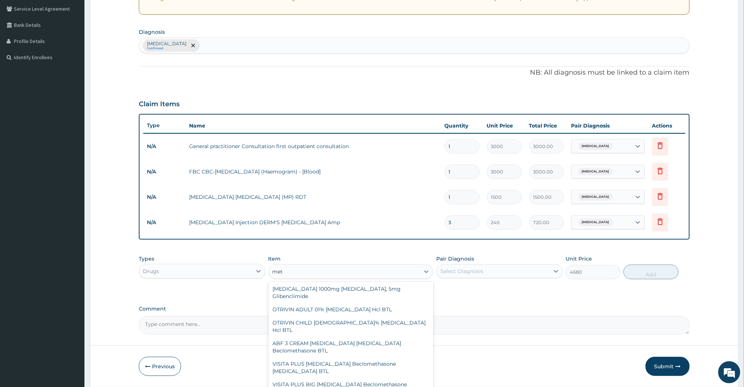
type input "meto"
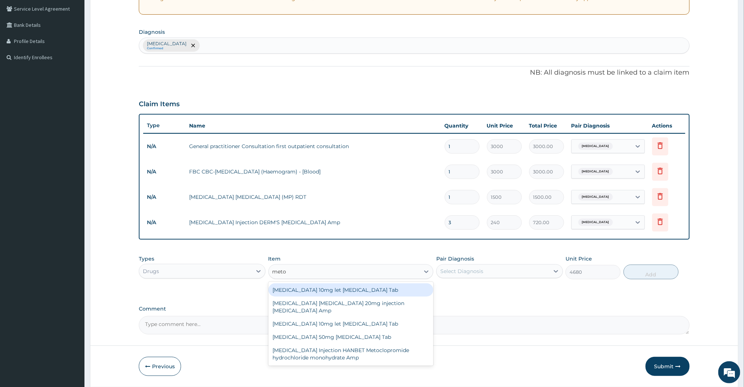
scroll to position [0, 0]
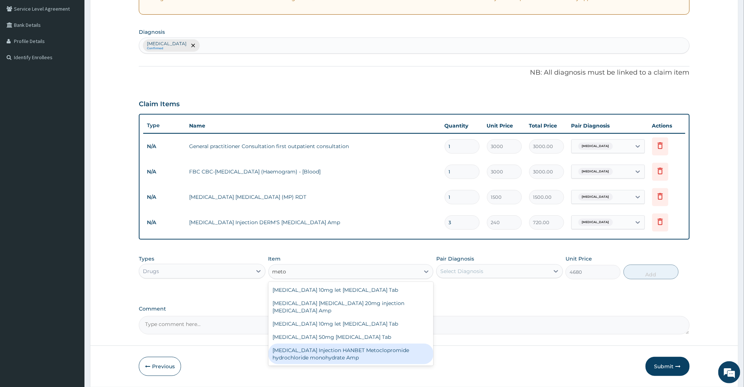
click at [365, 357] on div "METOCLOPRAMIDE Injection HANBET Metoclopromide hydrochloride monohydrate Amp" at bounding box center [351, 353] width 165 height 21
type input "240"
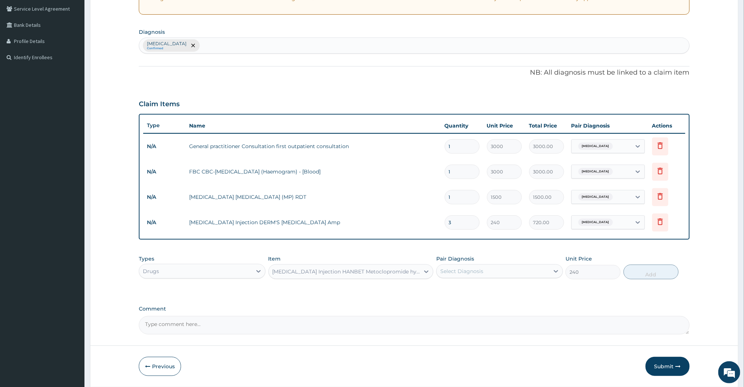
click at [480, 271] on div "Select Diagnosis" at bounding box center [461, 270] width 43 height 7
click at [481, 285] on label "Status migrainosus" at bounding box center [472, 288] width 46 height 7
checkbox input "true"
click at [633, 276] on button "Add" at bounding box center [651, 271] width 55 height 15
type input "0"
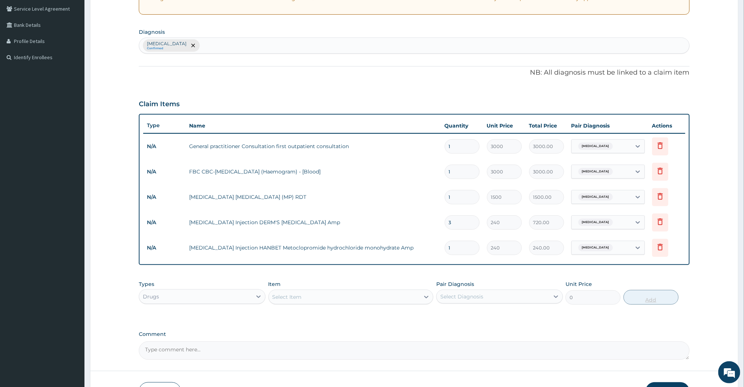
type input "0.00"
type input "2"
type input "480.00"
type input "2"
click at [416, 291] on div "Select Item" at bounding box center [344, 297] width 151 height 12
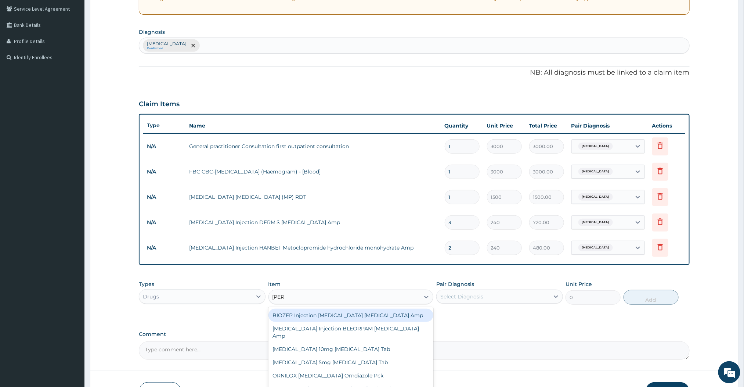
type input "diaze"
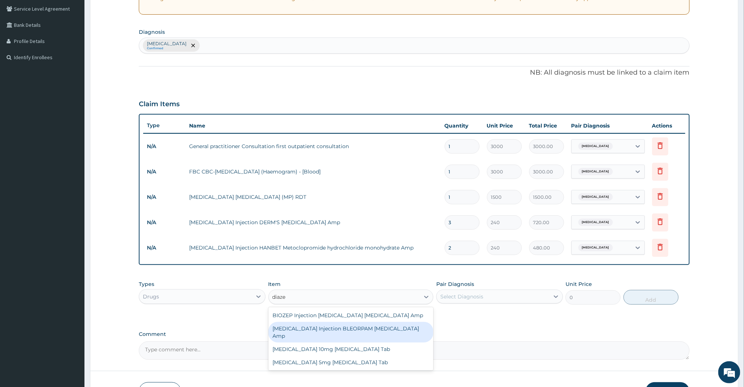
click at [385, 324] on div "DIAZEPAM Injection BLEORPAM Diazepam Amp" at bounding box center [351, 332] width 165 height 21
type input "960"
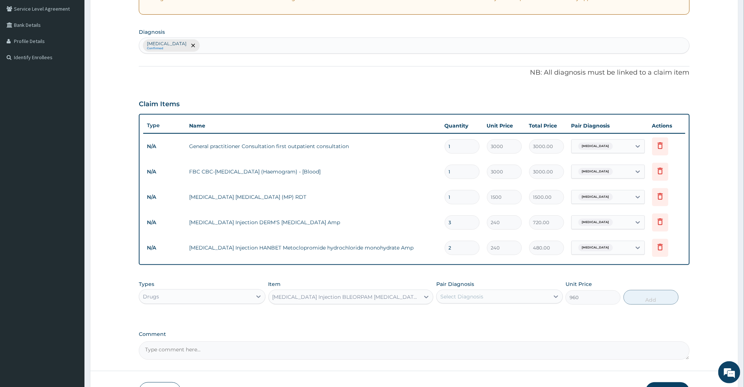
click at [476, 300] on div "Select Diagnosis" at bounding box center [461, 296] width 43 height 7
click at [474, 321] on div "Status migrainosus" at bounding box center [499, 315] width 127 height 15
checkbox input "true"
click at [658, 302] on button "Add" at bounding box center [651, 297] width 55 height 15
type input "0"
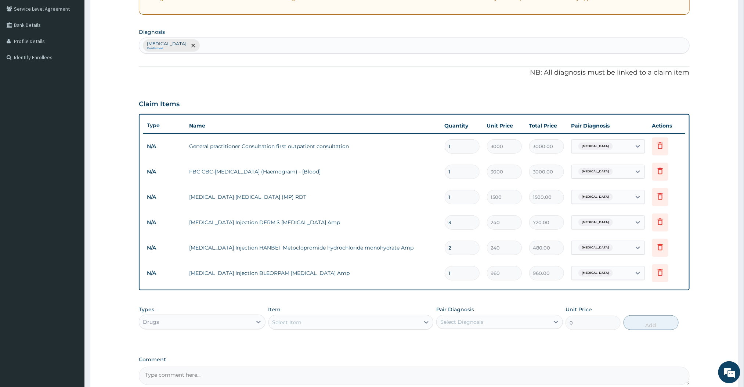
click at [399, 321] on div "Select Item" at bounding box center [344, 322] width 151 height 12
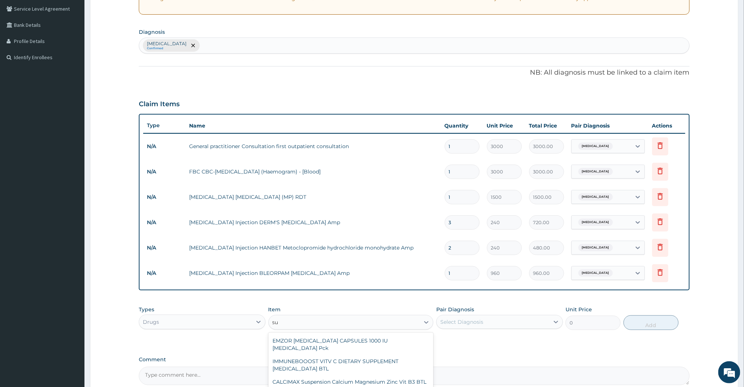
type input "s"
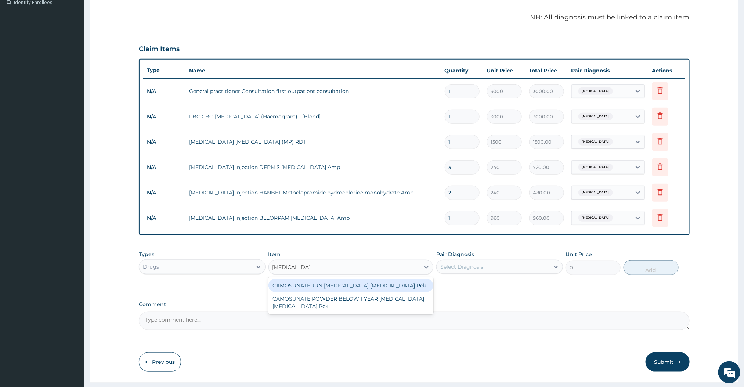
scroll to position [228, 0]
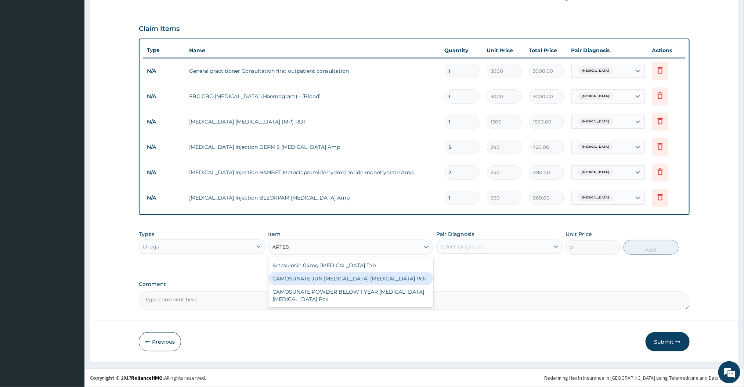
type input "ARTE"
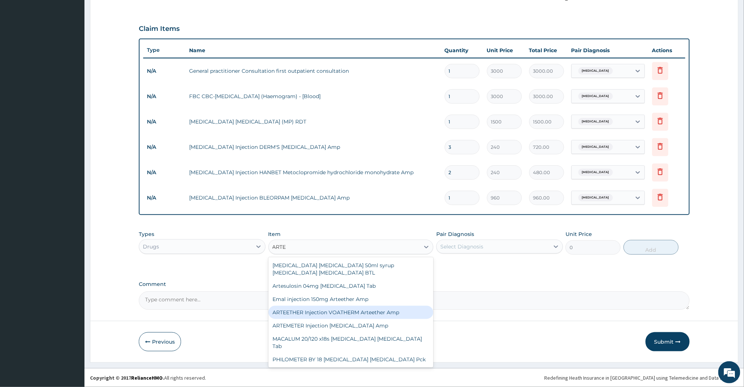
click at [380, 313] on div "ARTEETHER Injection VOATHERM Arteether Amp" at bounding box center [351, 312] width 165 height 13
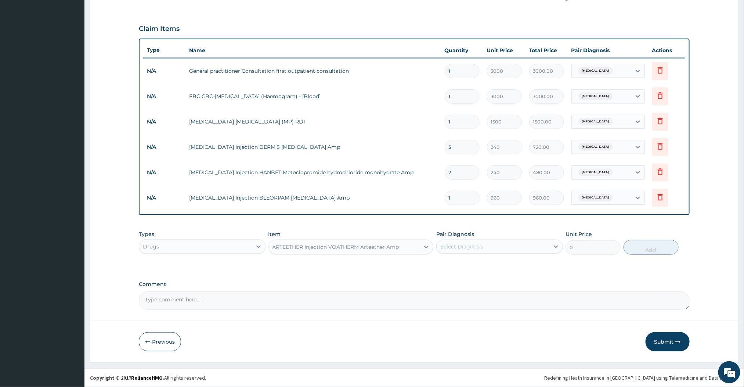
type input "660"
click at [467, 241] on div "Select Diagnosis" at bounding box center [493, 247] width 113 height 12
click at [456, 269] on div "Status migrainosus" at bounding box center [499, 265] width 127 height 15
checkbox input "true"
click at [659, 251] on button "Add" at bounding box center [651, 247] width 55 height 15
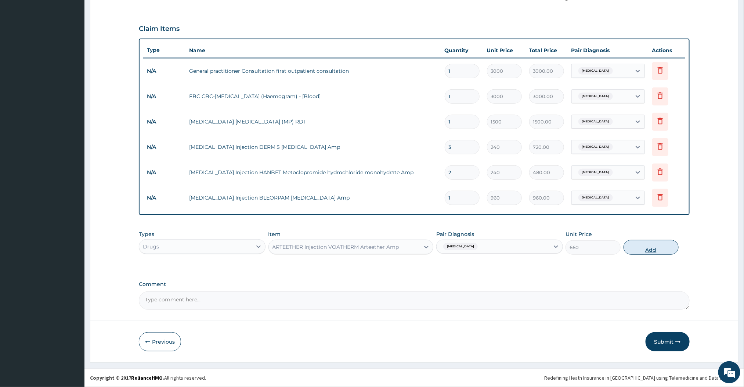
type input "0"
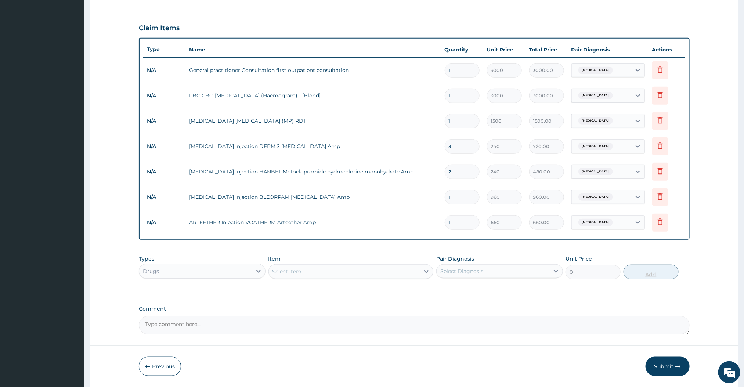
type input "0.00"
type input "3"
type input "1980.00"
type input "3"
click at [400, 271] on div "Select Item" at bounding box center [344, 272] width 151 height 12
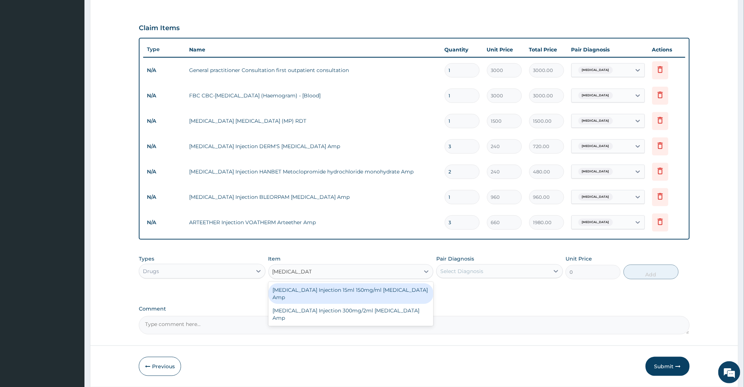
type input "paracetamol inj"
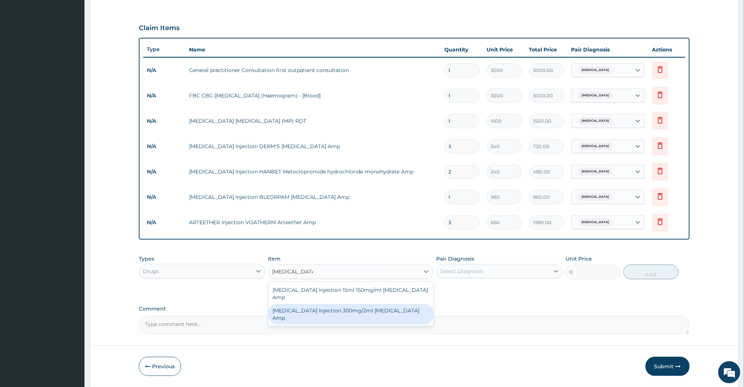
click at [345, 314] on div "PARACETAMOL Injection 300mg/2ml Acetaminophen Amp" at bounding box center [351, 314] width 165 height 21
type input "180"
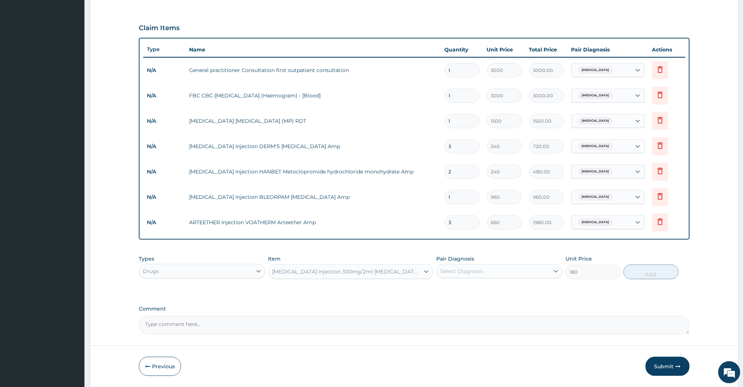
click at [480, 274] on div "Select Diagnosis" at bounding box center [461, 270] width 43 height 7
click at [480, 289] on label "Status migrainosus" at bounding box center [472, 288] width 46 height 7
checkbox input "true"
click at [634, 273] on button "Add" at bounding box center [651, 271] width 55 height 15
type input "0"
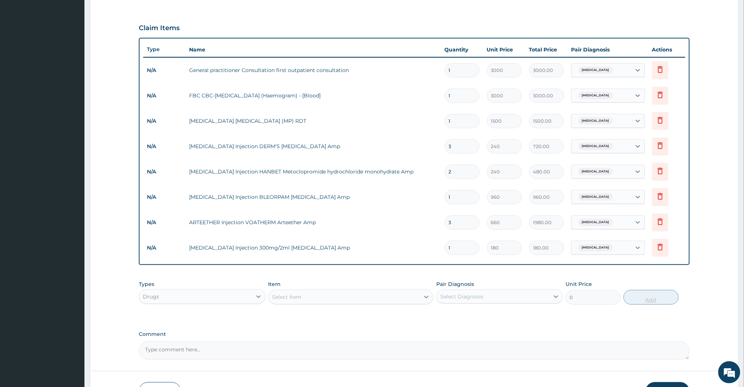
type input "0.00"
type input "2"
type input "360.00"
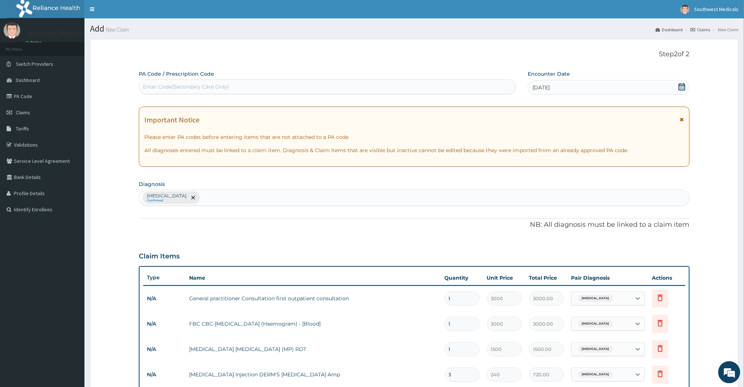
type input "2"
click at [350, 204] on div "Status migrainosus Confirmed" at bounding box center [414, 197] width 550 height 15
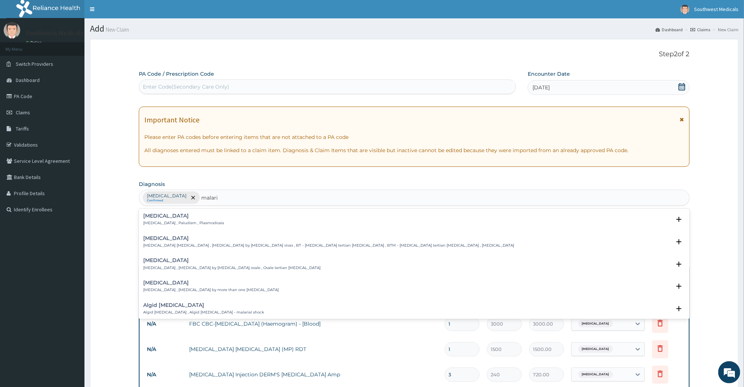
type input "malaria"
click at [206, 224] on div "Malaria Malaria , Paludism , Plasmodiosis" at bounding box center [414, 219] width 542 height 13
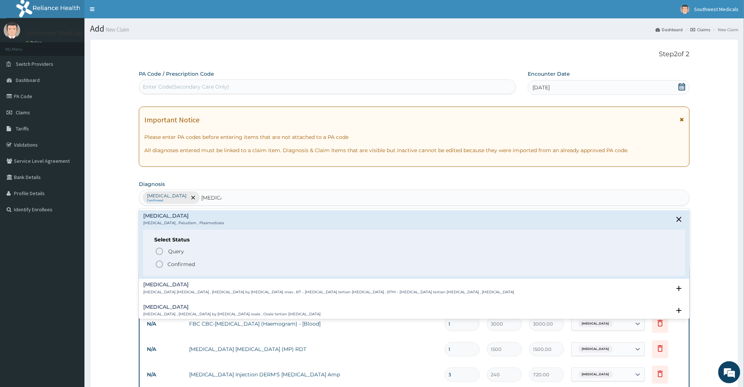
click at [192, 260] on span "Confirmed" at bounding box center [414, 264] width 519 height 9
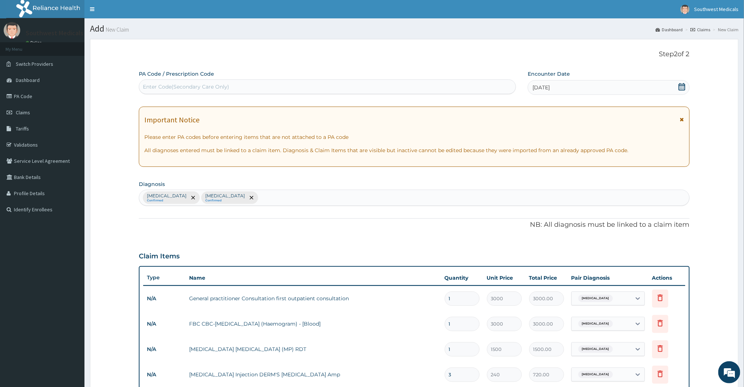
scroll to position [279, 0]
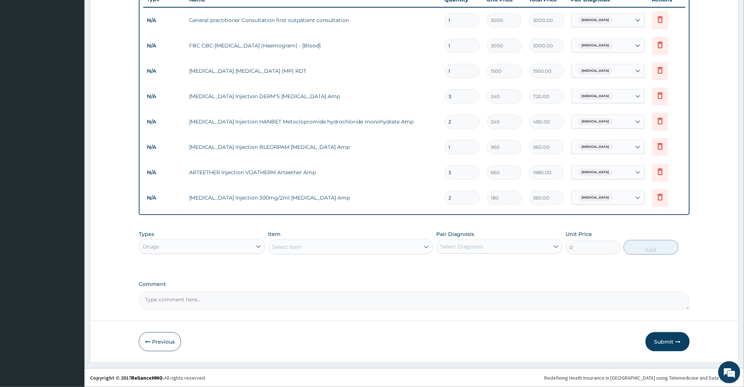
click at [358, 243] on div "Select Item" at bounding box center [344, 247] width 151 height 12
click at [460, 200] on input "2" at bounding box center [462, 198] width 35 height 14
type input "0.00"
type input "6"
type input "1080.00"
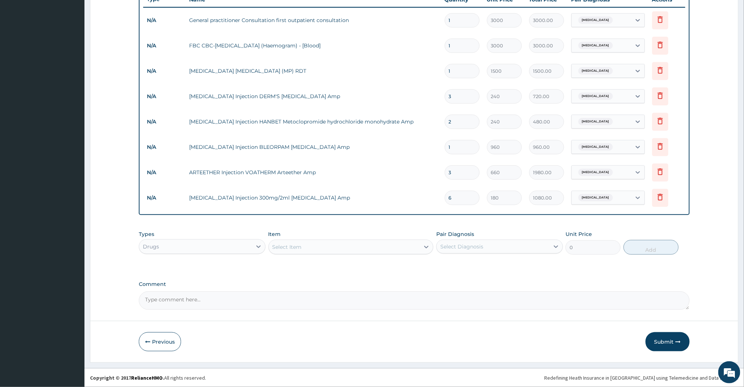
type input "6"
click at [467, 123] on input "2" at bounding box center [462, 122] width 35 height 14
type input "0.00"
type input "4"
type input "960.00"
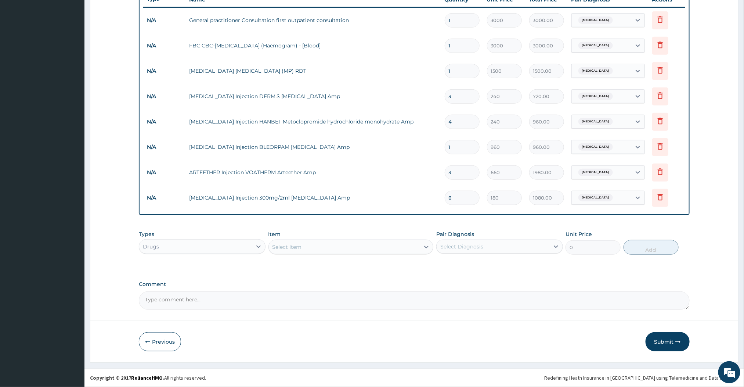
type input "4"
click at [313, 245] on div "Select Item" at bounding box center [344, 247] width 151 height 12
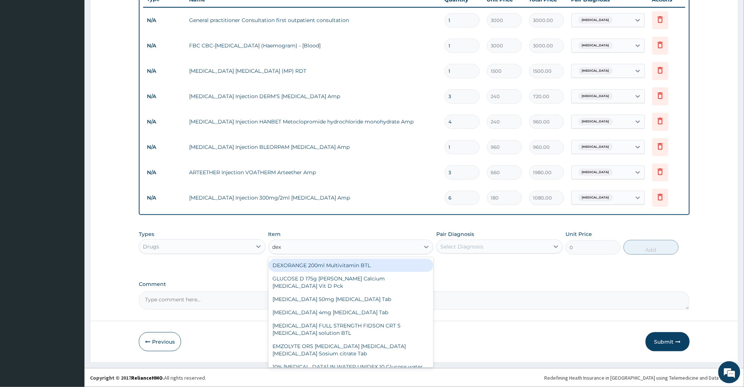
type input "dext"
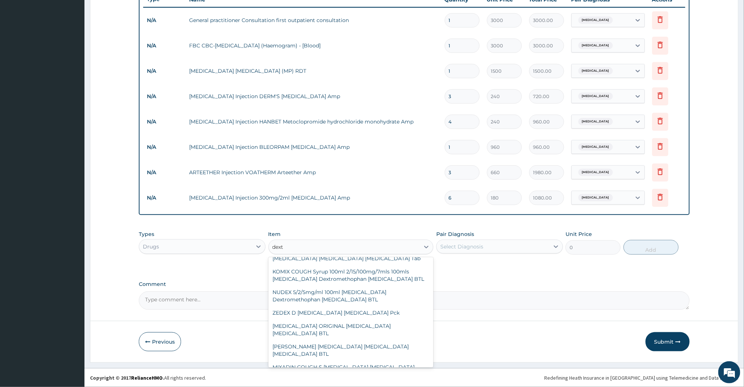
scroll to position [143, 0]
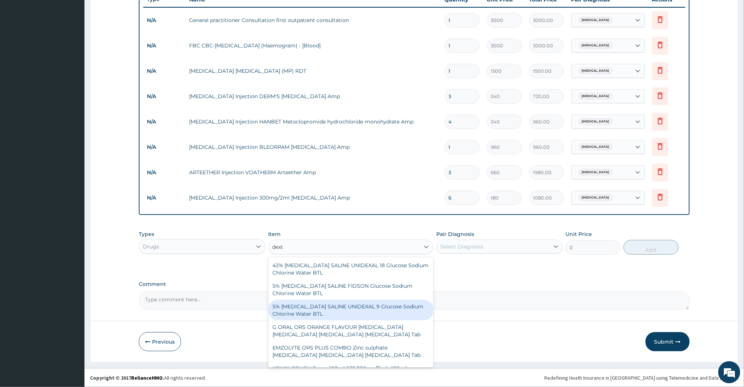
click at [405, 300] on div "5% DEXTROSE SALINE UNIDEXAL 9 Glucose Sodium Chlorine Water BTL" at bounding box center [351, 310] width 165 height 21
type input "1000"
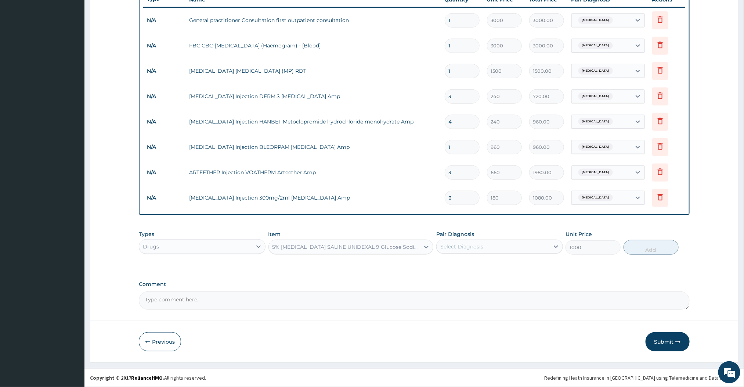
click at [473, 243] on div "Select Diagnosis" at bounding box center [461, 246] width 43 height 7
click at [467, 263] on label "Status migrainosus" at bounding box center [472, 264] width 46 height 7
checkbox input "true"
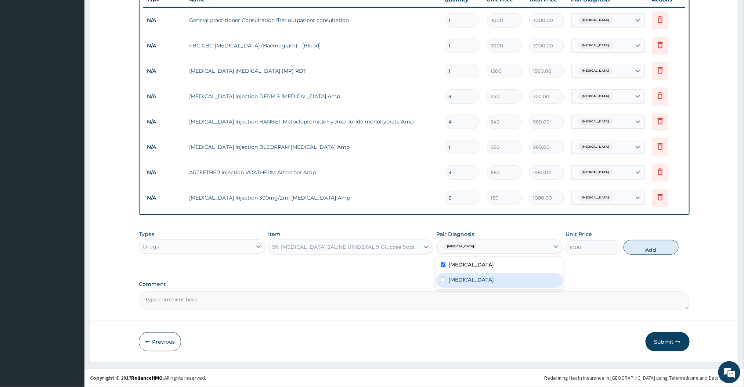
click at [463, 278] on label "Malaria" at bounding box center [472, 279] width 46 height 7
checkbox input "true"
click at [660, 245] on button "Add" at bounding box center [651, 247] width 55 height 15
type input "0"
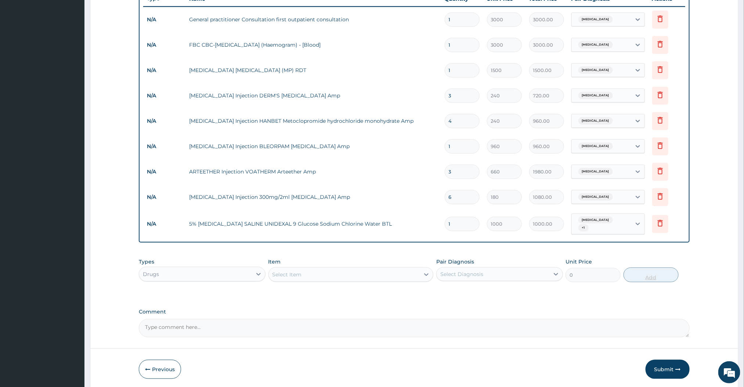
type input "0.00"
type input "2"
type input "2000.00"
type input "2"
click at [461, 95] on input "3" at bounding box center [462, 96] width 35 height 14
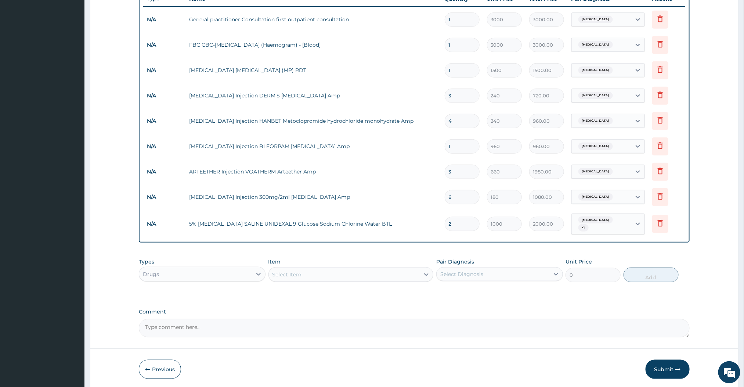
type input "0.00"
type input "5"
type input "1200.00"
type input "5"
click at [463, 119] on input "4" at bounding box center [462, 121] width 35 height 14
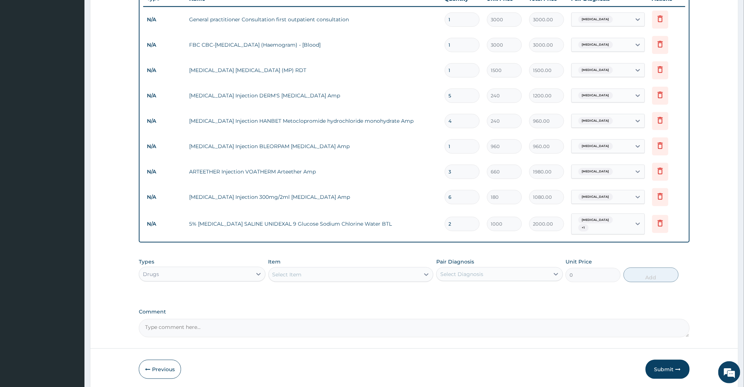
type input "0.00"
type input "5"
type input "1200.00"
type input "5"
click at [366, 271] on div "Select Item" at bounding box center [344, 275] width 151 height 12
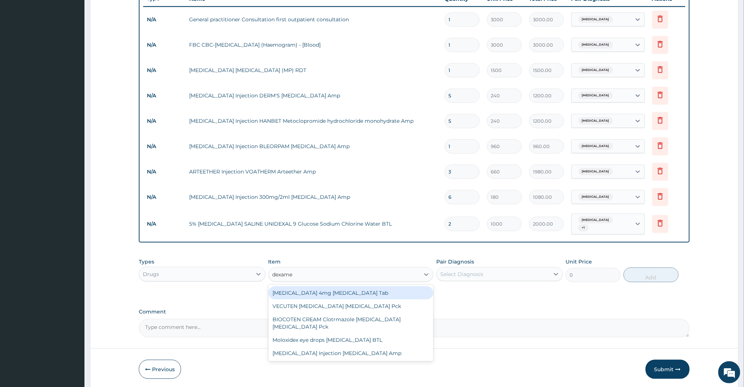
type input "dexamet"
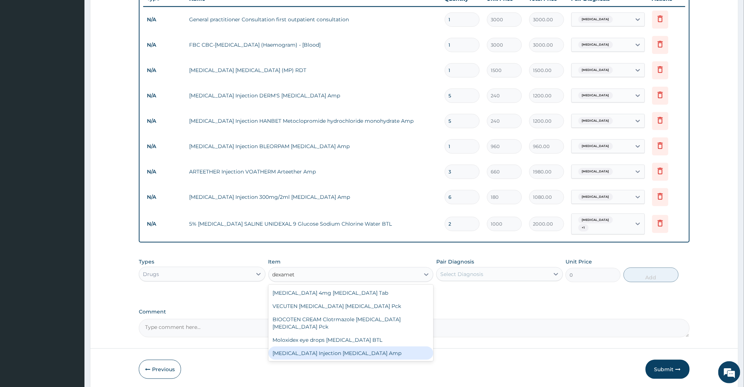
click at [341, 352] on div "DEXAMETHASONE Injection Dexamethasone Amp" at bounding box center [351, 352] width 165 height 13
type input "276"
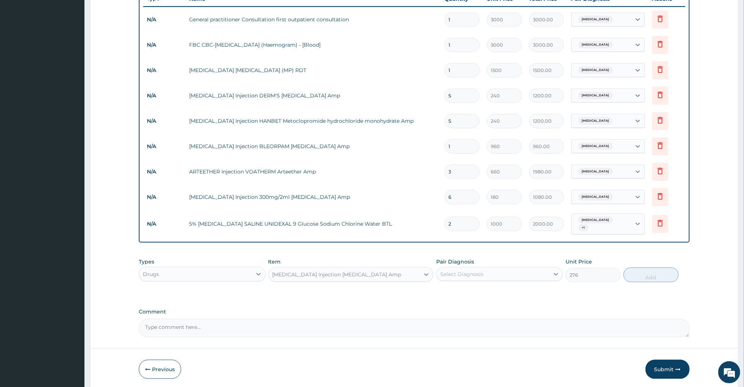
click at [523, 269] on div "Select Diagnosis" at bounding box center [493, 274] width 113 height 12
click at [512, 296] on div "Status migrainosus" at bounding box center [499, 292] width 127 height 15
checkbox input "true"
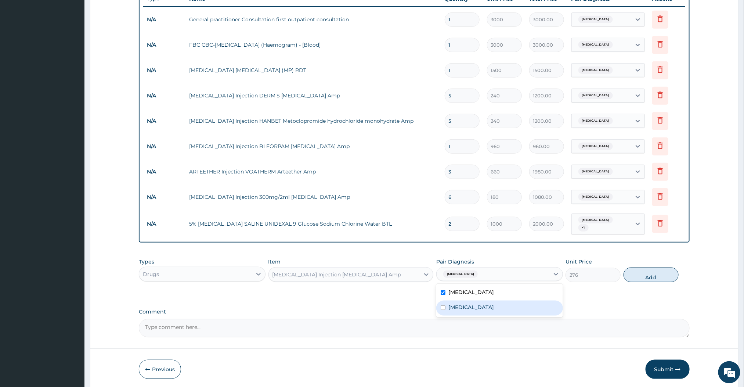
click at [508, 309] on div "Malaria" at bounding box center [499, 307] width 127 height 15
click at [511, 307] on div "Malaria" at bounding box center [499, 307] width 127 height 15
checkbox input "false"
click at [646, 271] on button "Add" at bounding box center [651, 274] width 55 height 15
type input "0"
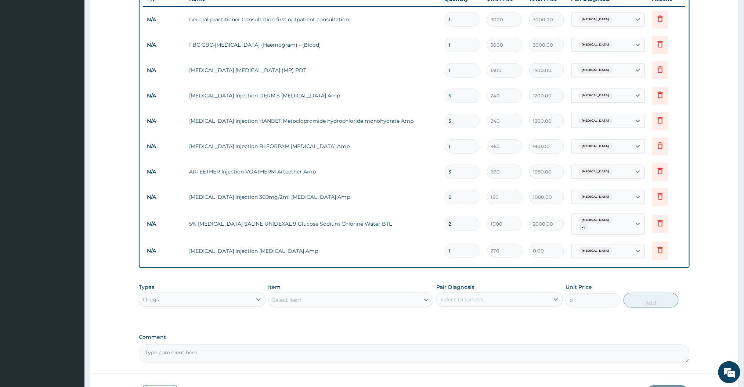
type input "0.00"
type input "2"
type input "552.00"
type input "2"
click at [407, 290] on div "Item Select Item" at bounding box center [351, 295] width 165 height 24
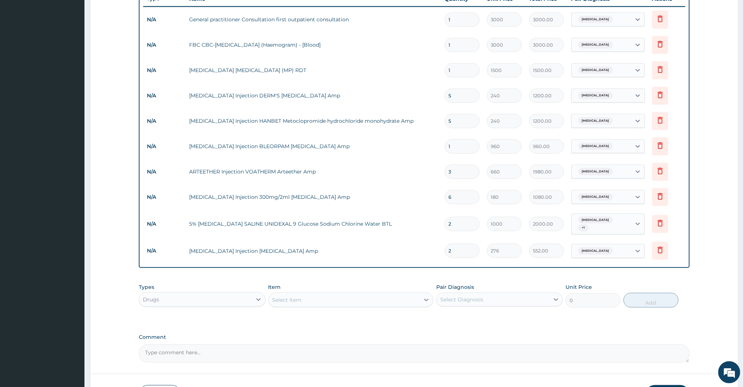
click at [403, 296] on div "Select Item" at bounding box center [344, 300] width 151 height 12
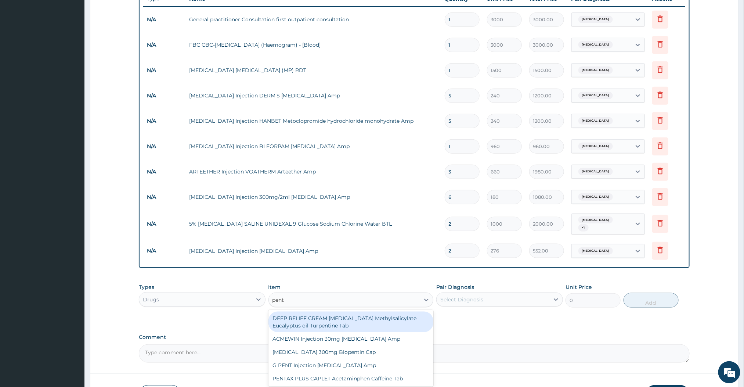
type input "penta"
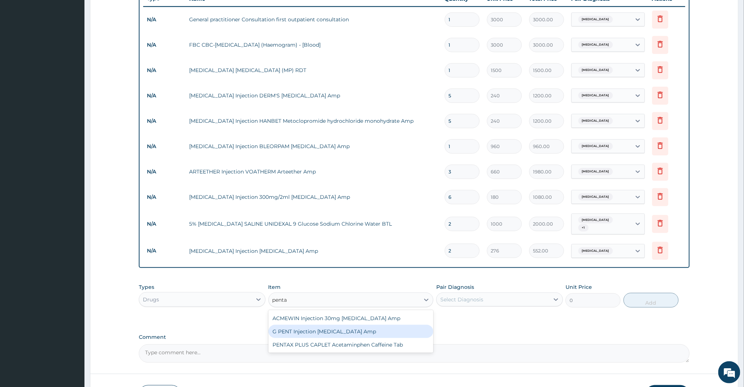
click at [366, 331] on div "G PENT Injection Pentazocine Amp" at bounding box center [351, 331] width 165 height 13
type input "540"
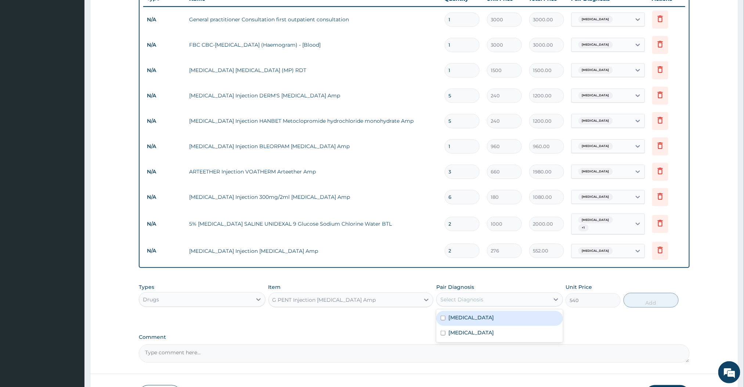
click at [484, 301] on div "Select Diagnosis" at bounding box center [493, 300] width 113 height 12
click at [475, 321] on label "Status migrainosus" at bounding box center [472, 317] width 46 height 7
checkbox input "true"
click at [655, 299] on button "Add" at bounding box center [651, 300] width 55 height 15
type input "0"
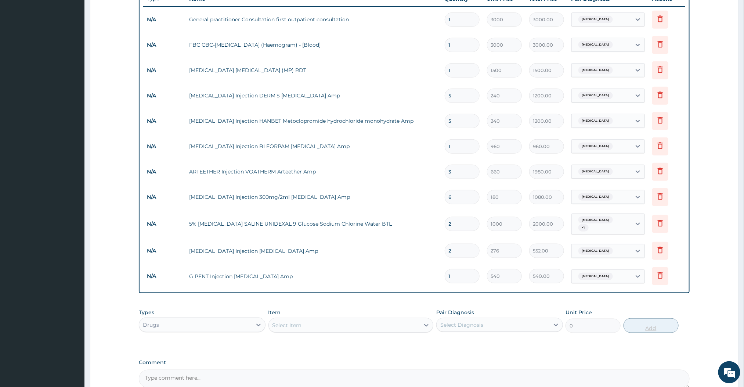
type input "0.00"
type input "2"
type input "1080.00"
type input "2"
click at [428, 331] on div at bounding box center [426, 324] width 13 height 13
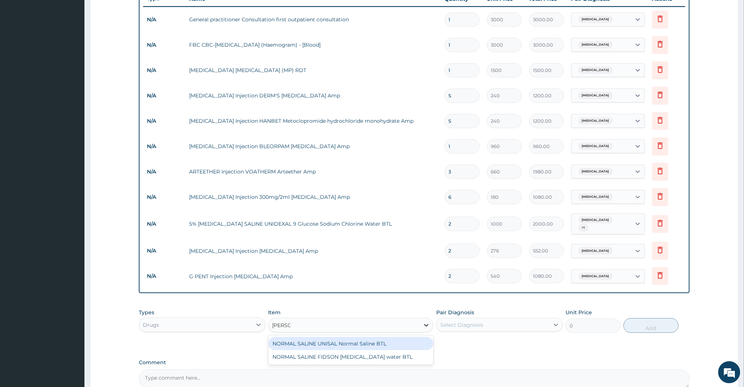
type input "normal"
click at [413, 343] on div "NORMAL SALINE UNISAL Normal Saline BTL" at bounding box center [351, 343] width 165 height 13
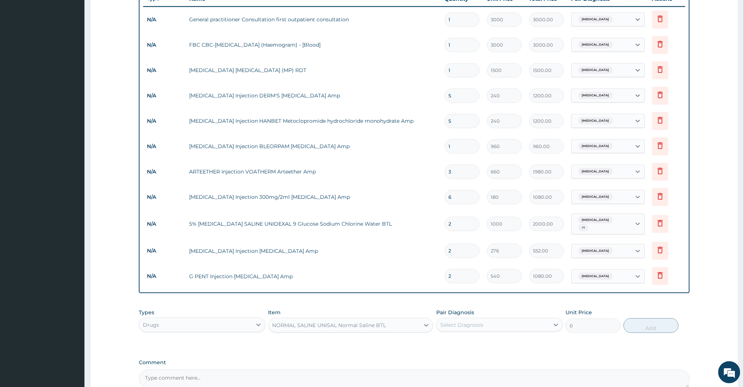
type input "696"
click at [548, 329] on div "Select Diagnosis" at bounding box center [493, 325] width 113 height 12
click at [538, 347] on div "Status migrainosus" at bounding box center [499, 343] width 127 height 15
checkbox input "true"
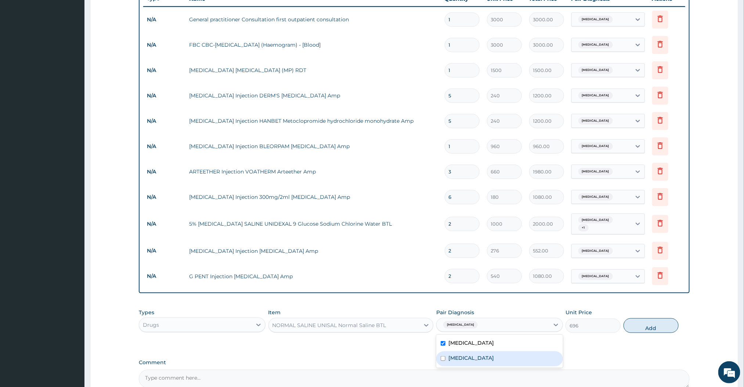
click at [537, 357] on div "Malaria" at bounding box center [499, 358] width 127 height 15
checkbox input "true"
click at [665, 322] on button "Add" at bounding box center [651, 325] width 55 height 15
type input "0"
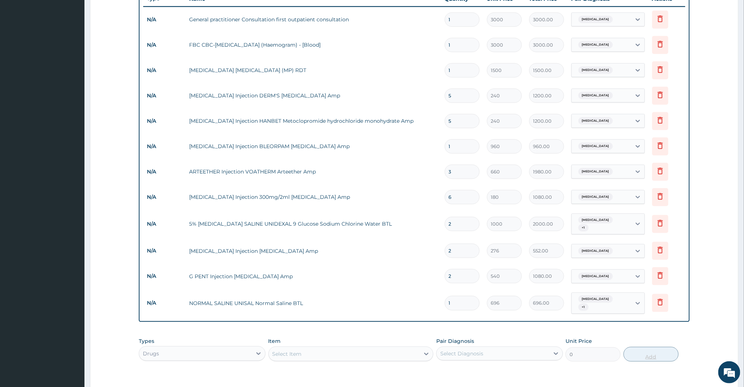
type input "0.00"
type input "2"
type input "1392.00"
type input "2"
click at [412, 363] on div "Types Drugs Item Select Item Pair Diagnosis Select Diagnosis Unit Price 0 Add" at bounding box center [414, 350] width 551 height 32
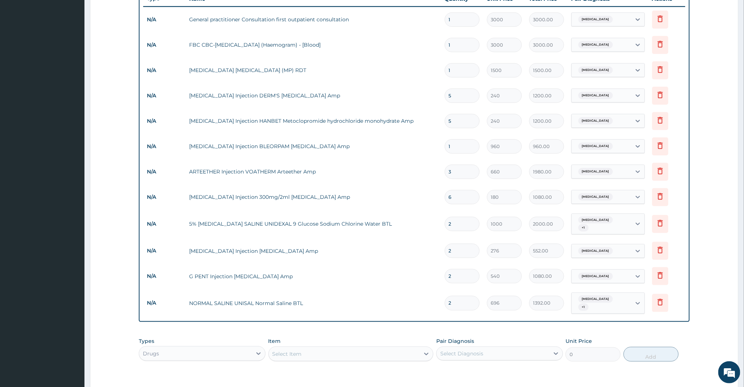
click at [407, 355] on div "Select Item" at bounding box center [344, 354] width 151 height 12
click at [465, 220] on input "2" at bounding box center [462, 224] width 35 height 14
type input "0.00"
type input "4"
type input "4000.00"
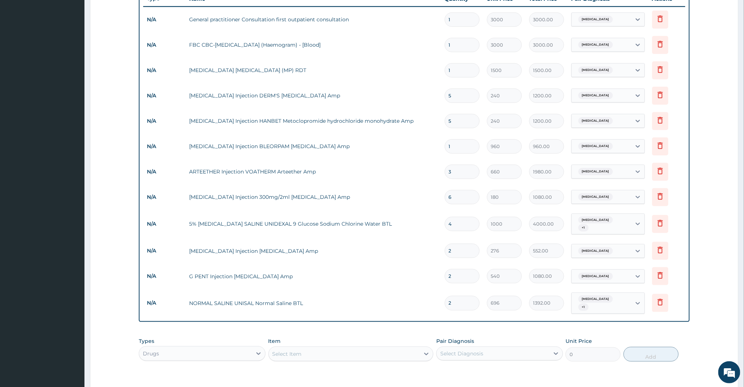
type input "4"
click at [460, 250] on input "2" at bounding box center [462, 251] width 35 height 14
type input "0.00"
type input "4"
type input "1104.00"
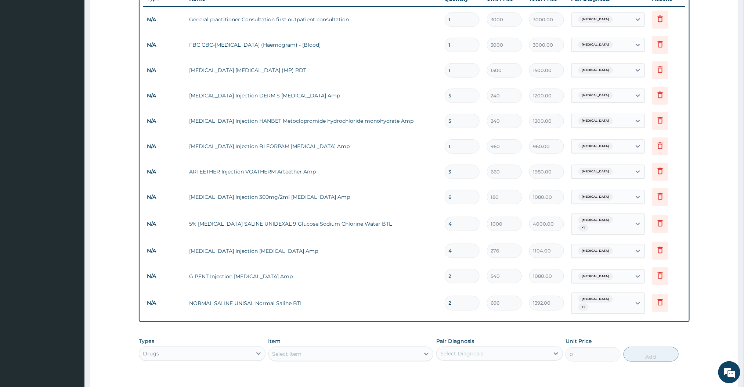
type input "4"
click at [343, 349] on div "Select Item" at bounding box center [344, 354] width 151 height 12
type input "penta"
click at [457, 274] on input "2" at bounding box center [462, 276] width 35 height 14
type input "0.00"
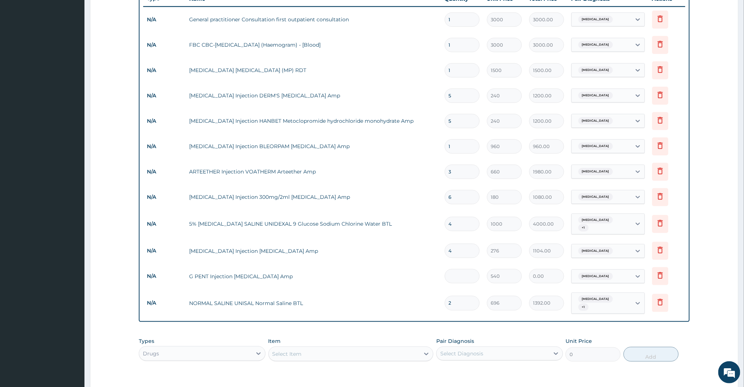
type input "6"
type input "3240.00"
type input "0.00"
type input "4"
type input "2160.00"
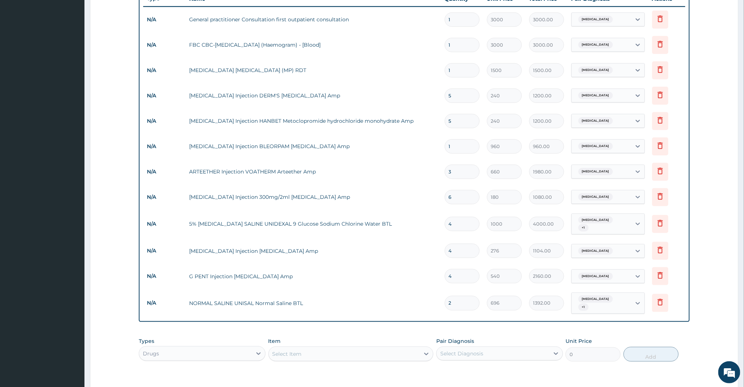
type input "4"
click at [393, 352] on div "Select Item" at bounding box center [344, 354] width 151 height 12
type input "OMEPRAZOLE"
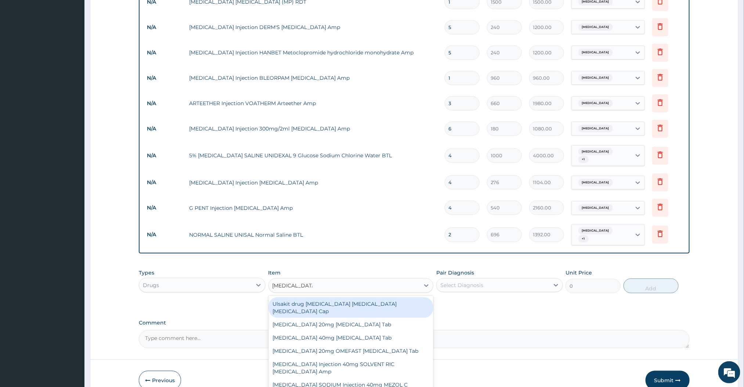
scroll to position [387, 0]
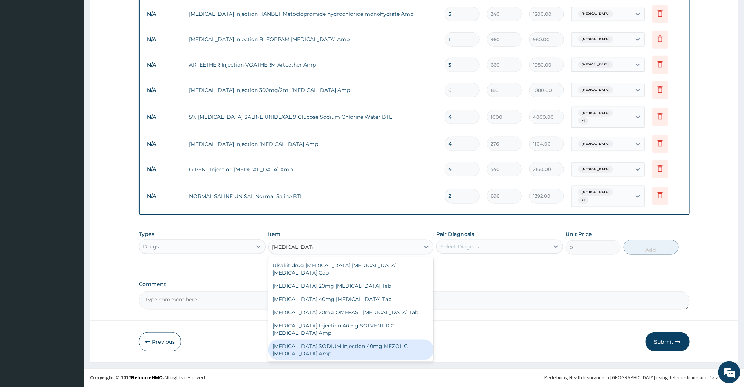
click at [406, 339] on div "OMEPRAZOLE SODIUM Injection 40mg MEZOL C Omeprazole Amp" at bounding box center [351, 349] width 165 height 21
type input "396"
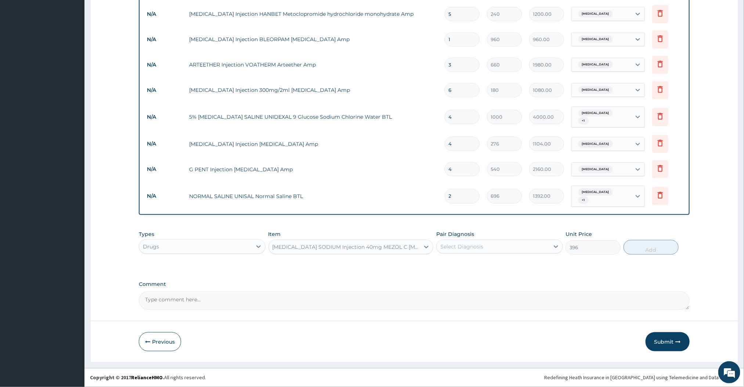
click at [458, 248] on div "Select Diagnosis" at bounding box center [461, 246] width 43 height 7
click at [460, 268] on label "Status migrainosus" at bounding box center [472, 264] width 46 height 7
checkbox input "true"
click at [642, 245] on button "Add" at bounding box center [651, 247] width 55 height 15
type input "0"
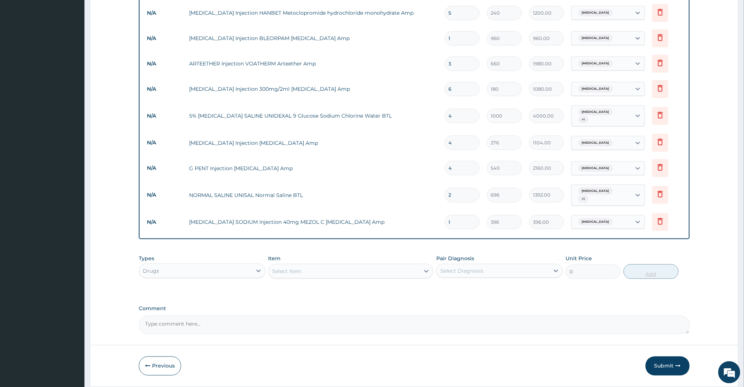
type input "0.00"
type input "4"
type input "1584.00"
type input "4"
click at [262, 271] on div at bounding box center [258, 270] width 13 height 13
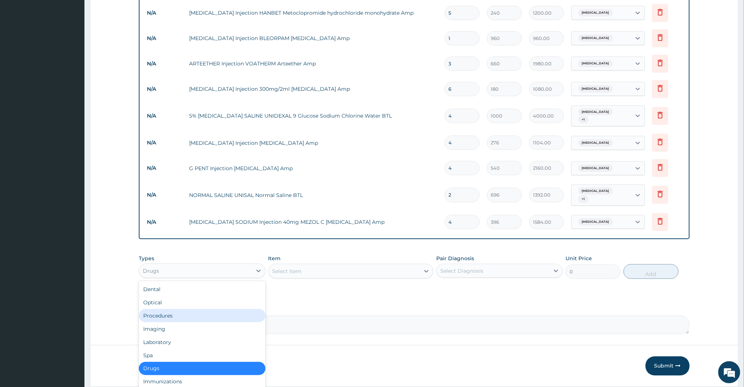
click at [210, 314] on div "Procedures" at bounding box center [202, 315] width 127 height 13
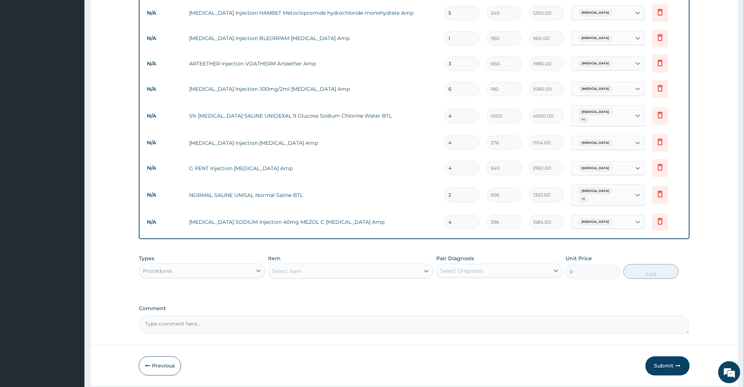
click at [309, 272] on div "Select Item" at bounding box center [344, 271] width 151 height 12
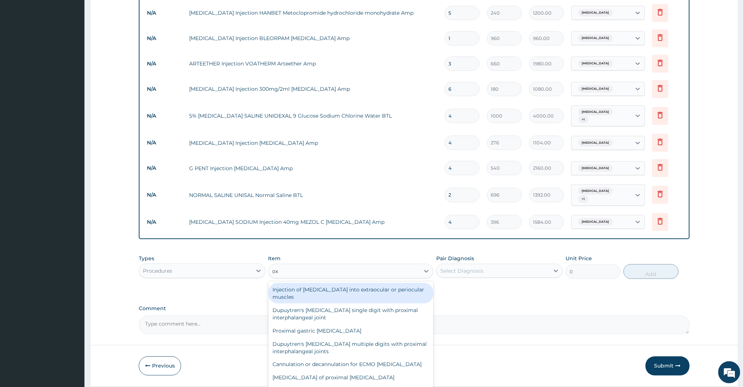
type input "oxy"
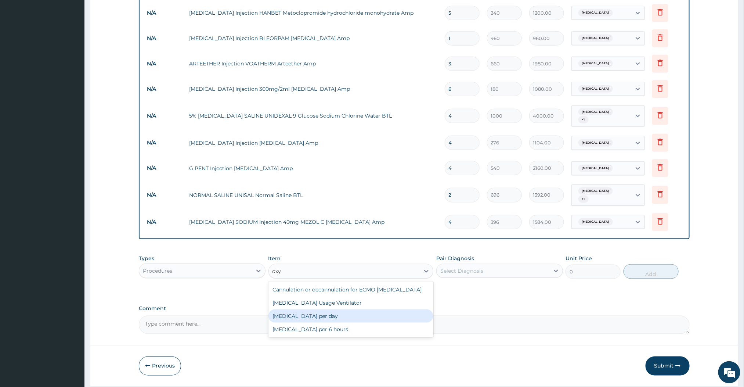
click at [326, 323] on div "Oxygen therapy per day" at bounding box center [351, 315] width 165 height 13
type input "20000"
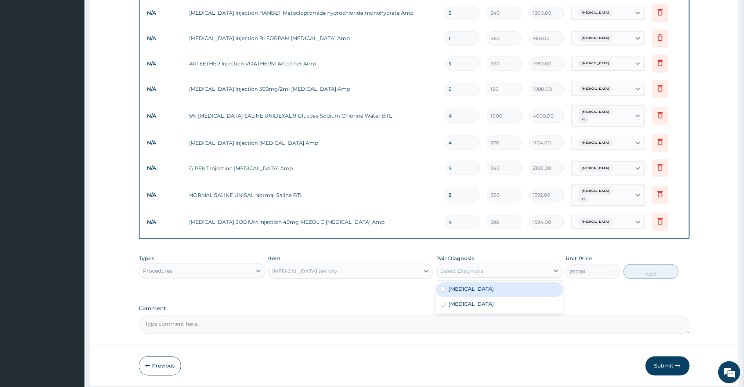
click at [470, 271] on div "Select Diagnosis" at bounding box center [461, 270] width 43 height 7
click at [469, 291] on label "Status migrainosus" at bounding box center [472, 288] width 46 height 7
checkbox input "true"
click at [646, 277] on button "Add" at bounding box center [651, 271] width 55 height 15
type input "0"
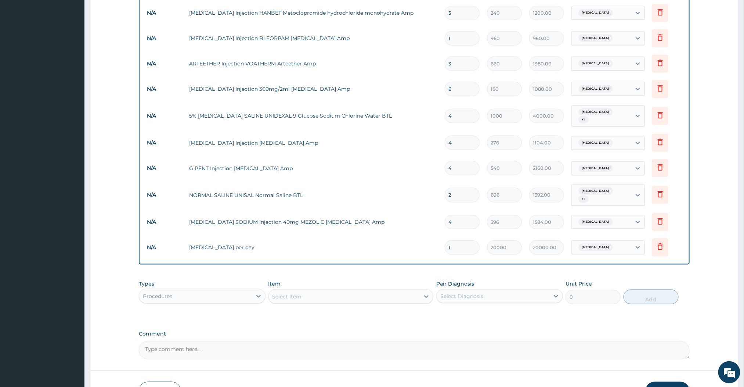
click at [398, 299] on div "Select Item" at bounding box center [344, 297] width 151 height 12
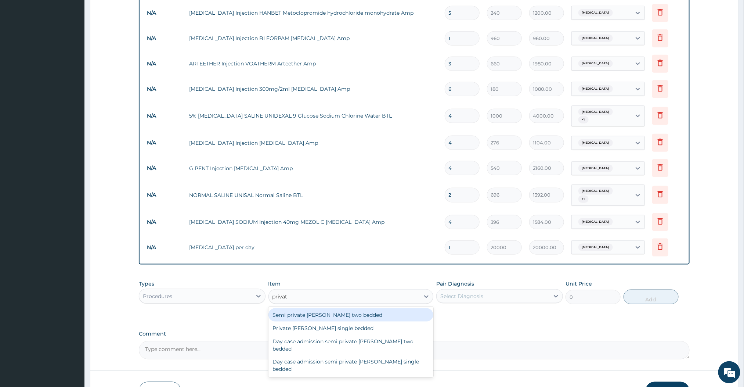
type input "private"
click at [366, 327] on div "Private ward single bedded" at bounding box center [351, 327] width 165 height 13
type input "10000"
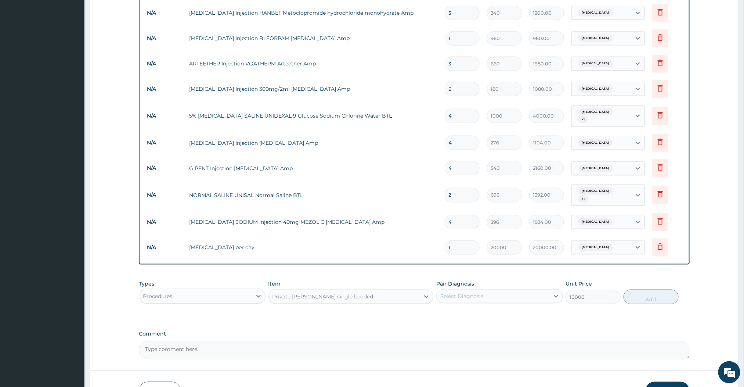
click at [474, 293] on div "Select Diagnosis" at bounding box center [461, 295] width 43 height 7
click at [471, 313] on label "Status migrainosus" at bounding box center [472, 313] width 46 height 7
checkbox input "true"
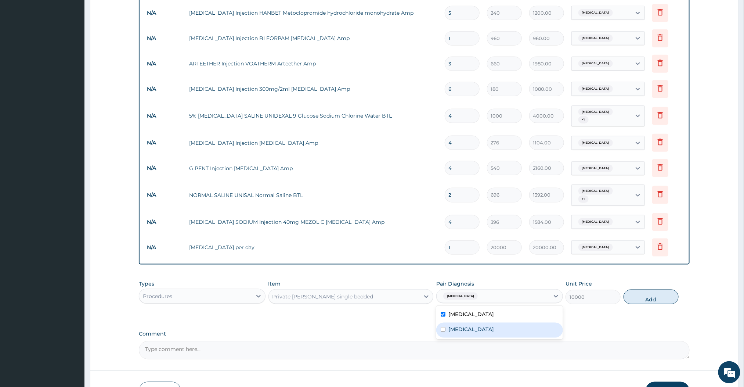
click at [468, 329] on div "Malaria" at bounding box center [499, 330] width 127 height 15
checkbox input "true"
click at [636, 301] on button "Add" at bounding box center [651, 296] width 55 height 15
type input "0"
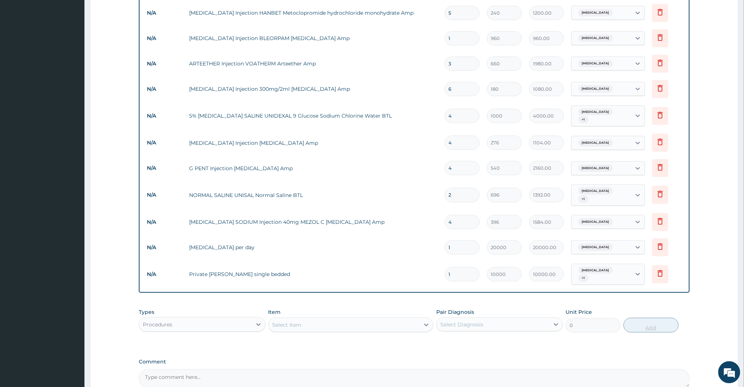
type input "0.00"
type input "3"
type input "30000.00"
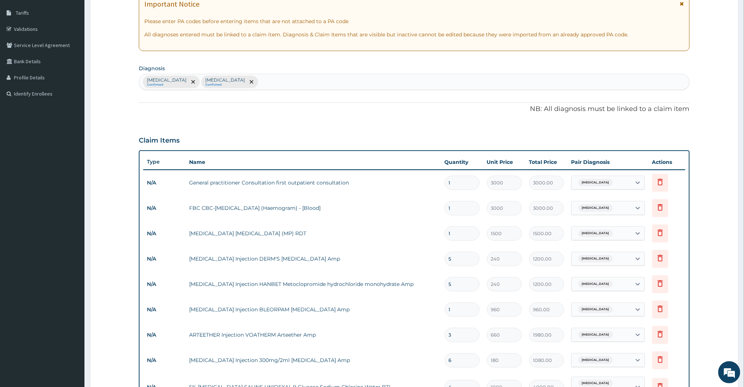
scroll to position [454, 0]
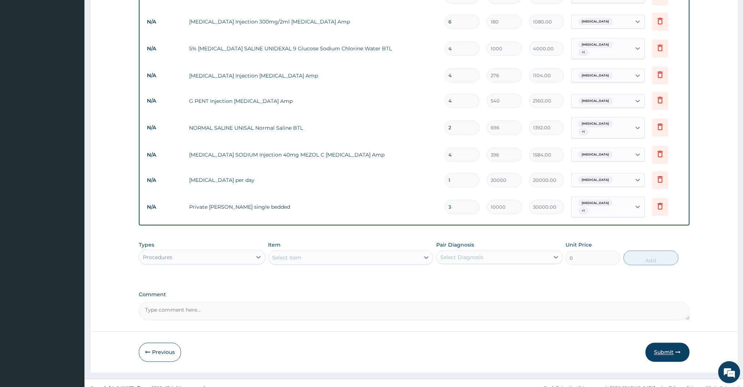
type input "3"
click at [659, 349] on button "Submit" at bounding box center [668, 352] width 44 height 19
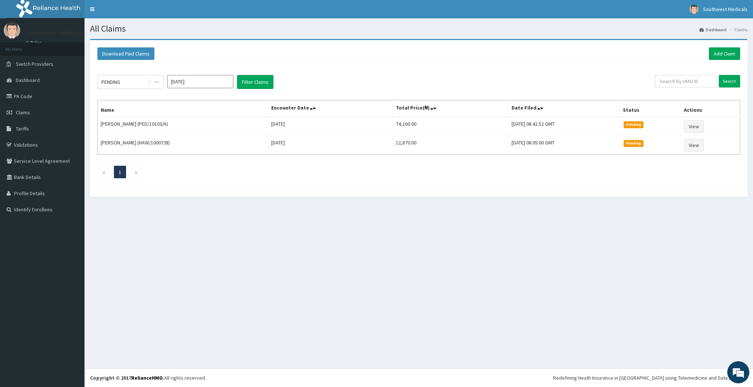
click at [248, 268] on div "All Claims Dashboard Claims Download Paid Claims Add Claim × Note you can only …" at bounding box center [418, 193] width 668 height 350
